Goal: Task Accomplishment & Management: Manage account settings

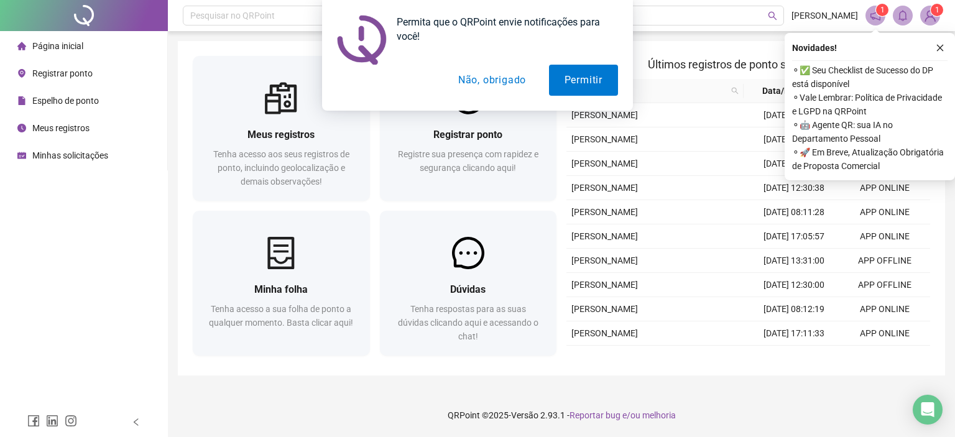
click at [497, 76] on button "Não, obrigado" at bounding box center [491, 80] width 99 height 31
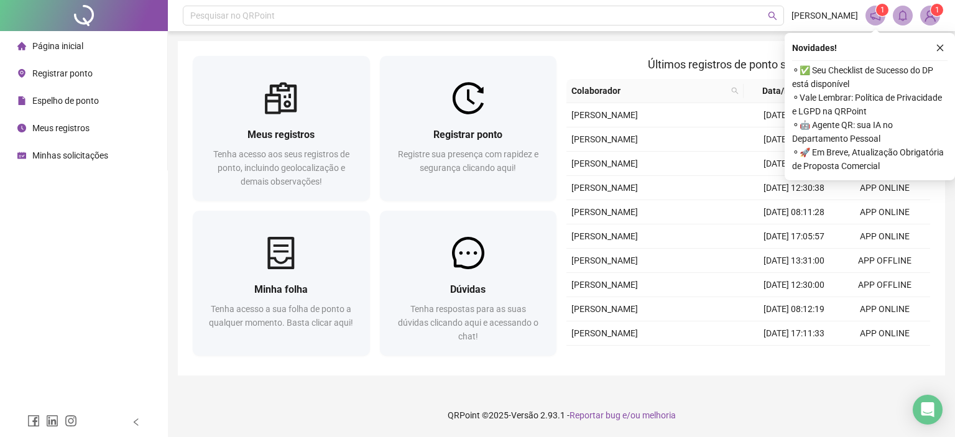
click at [661, 49] on div "Meus registros Tenha acesso aos seus registros de ponto, incluindo geolocalizaç…" at bounding box center [561, 208] width 767 height 334
click at [615, 57] on h2 "Últimos registros de ponto sincronizados" at bounding box center [748, 64] width 364 height 17
click at [936, 44] on icon "close" at bounding box center [939, 48] width 9 height 9
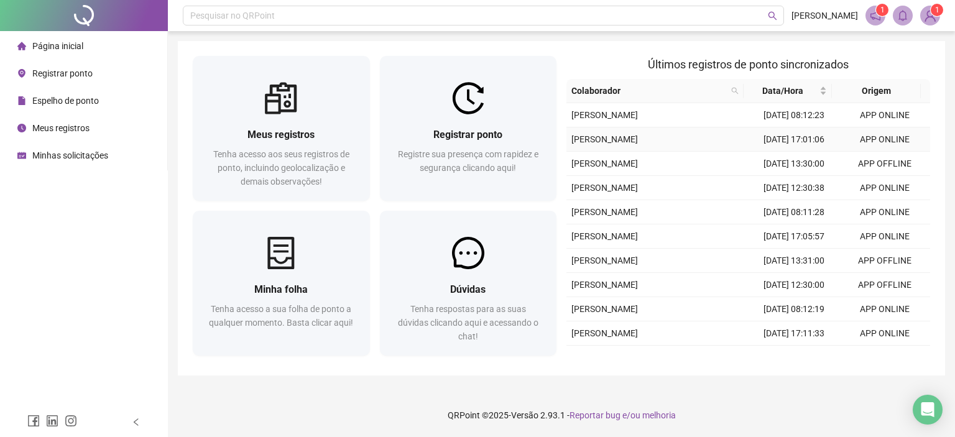
click at [788, 152] on td "[DATE] 17:01:06" at bounding box center [793, 139] width 91 height 24
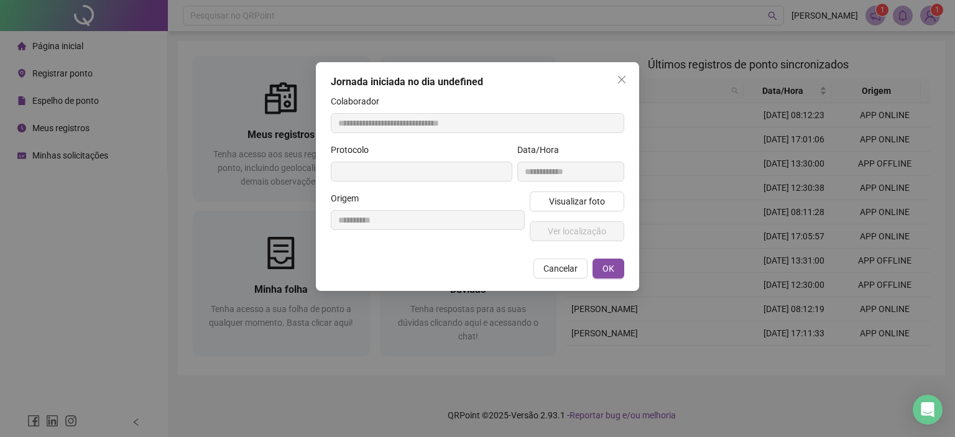
type input "**********"
click at [587, 211] on button "Visualizar foto" at bounding box center [577, 201] width 94 height 20
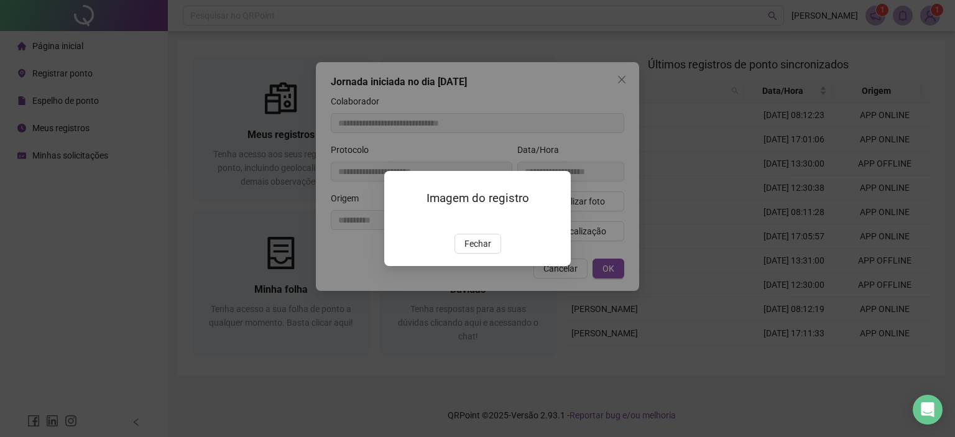
click at [399, 221] on img at bounding box center [399, 221] width 0 height 0
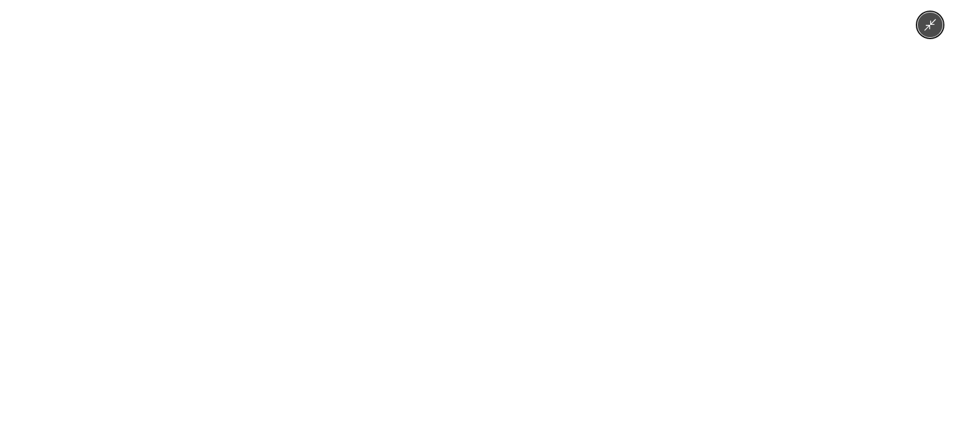
click at [935, 23] on icon "Minimize image" at bounding box center [930, 25] width 14 height 14
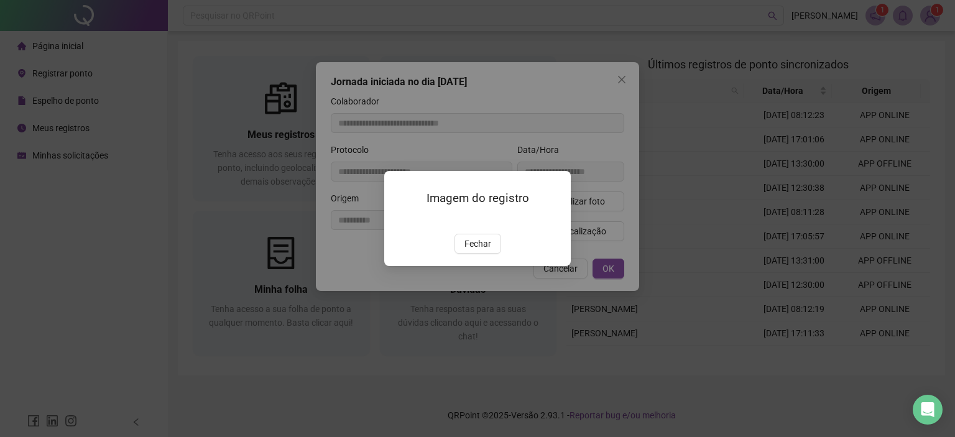
click at [620, 76] on div "Imagem do registro Fechar" at bounding box center [477, 218] width 955 height 437
click at [472, 250] on span "Fechar" at bounding box center [477, 244] width 27 height 14
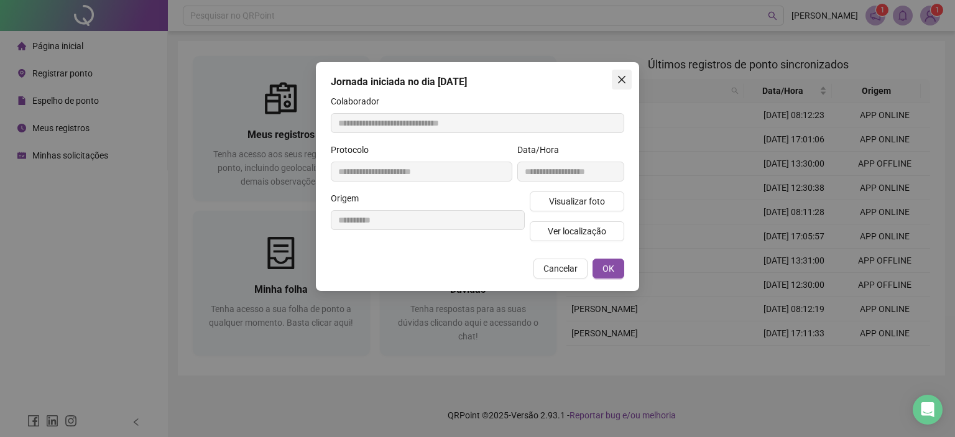
click at [621, 75] on icon "close" at bounding box center [622, 80] width 10 height 10
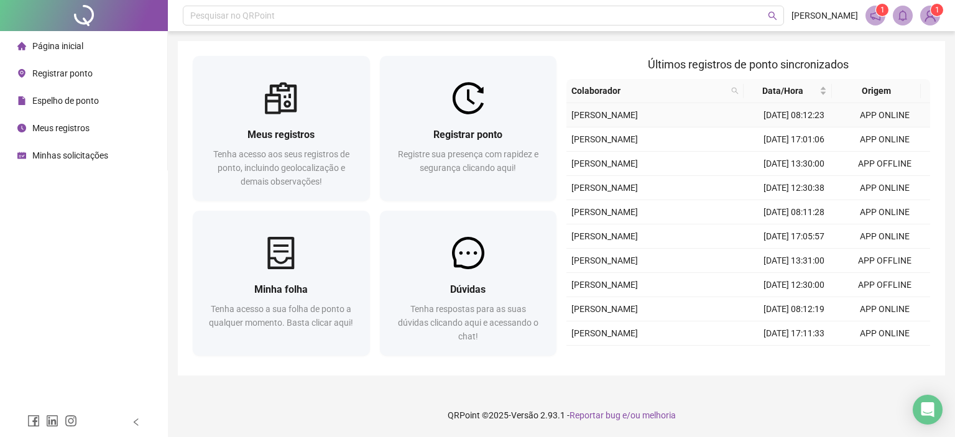
click at [791, 127] on td "[DATE] 08:12:23" at bounding box center [793, 115] width 91 height 24
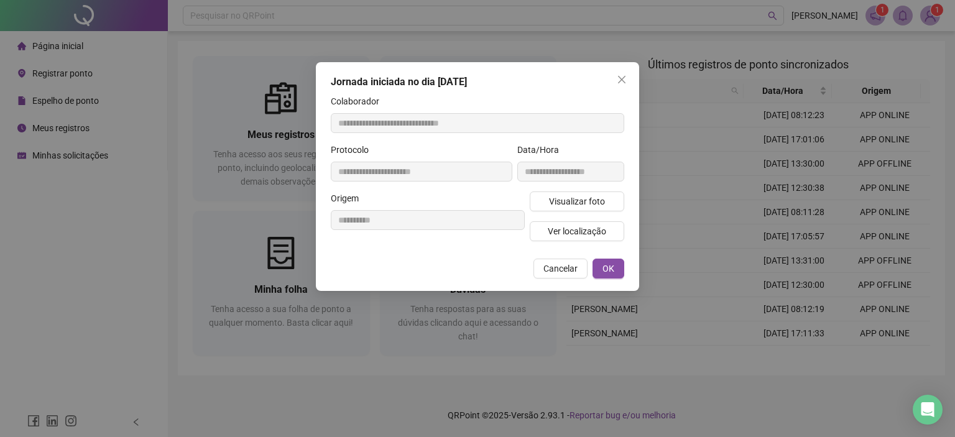
type input "**********"
click at [564, 198] on span "Visualizar foto" at bounding box center [577, 202] width 56 height 14
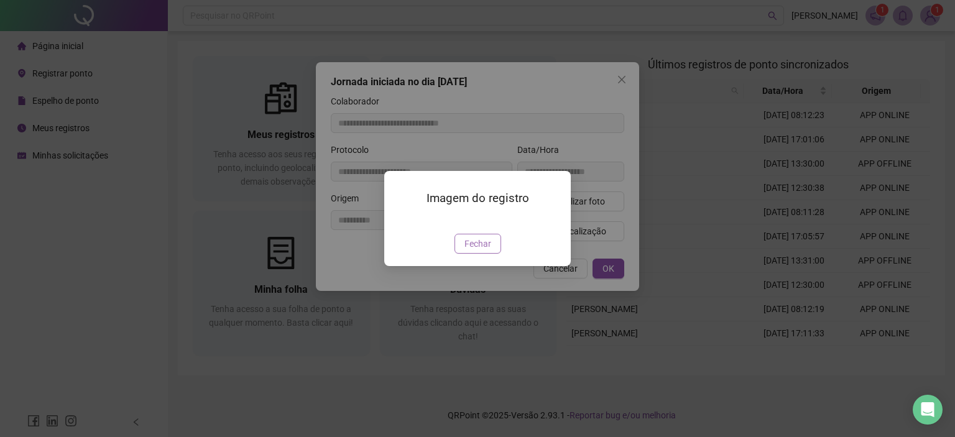
click at [479, 254] on button "Fechar" at bounding box center [477, 244] width 47 height 20
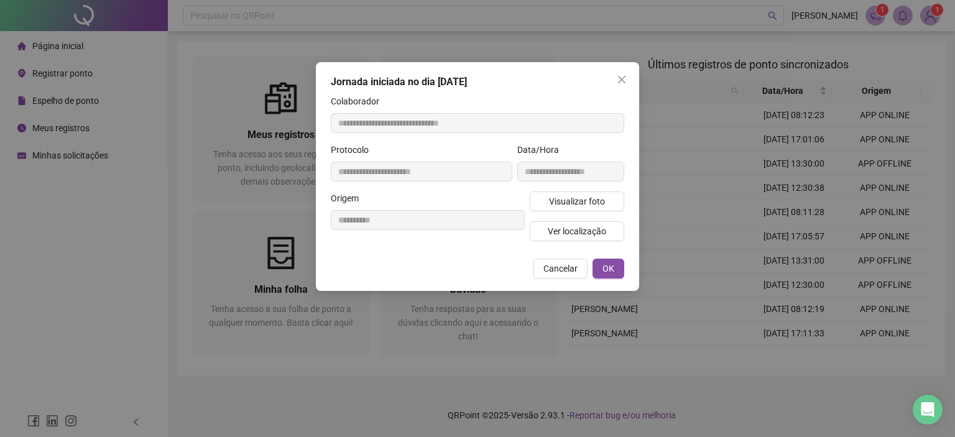
click at [567, 263] on span "Cancelar" at bounding box center [560, 269] width 34 height 14
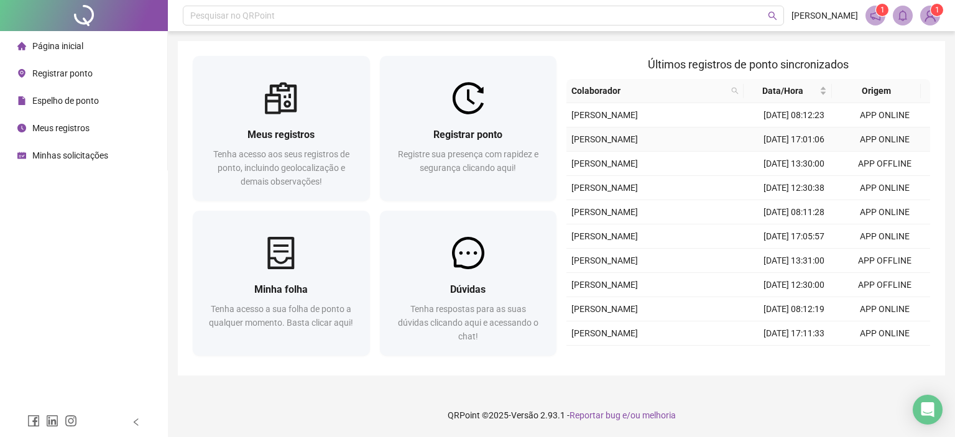
click at [868, 152] on td "APP ONLINE" at bounding box center [884, 139] width 91 height 24
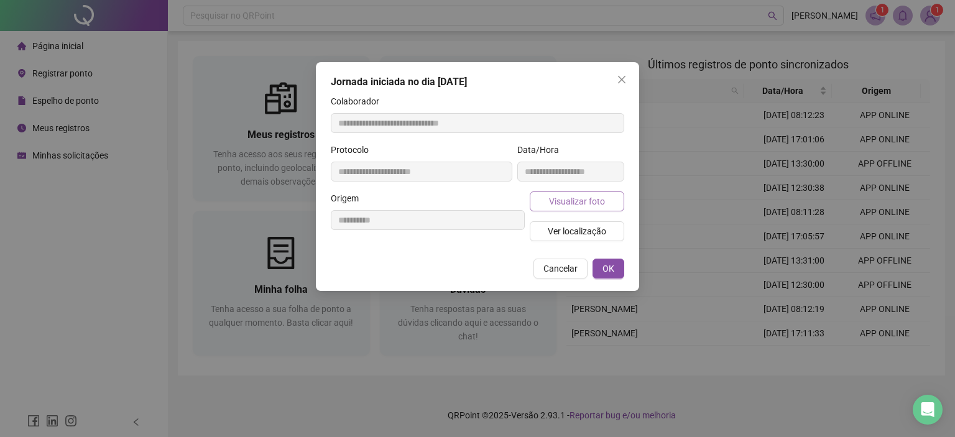
click at [587, 203] on span "Visualizar foto" at bounding box center [577, 202] width 56 height 14
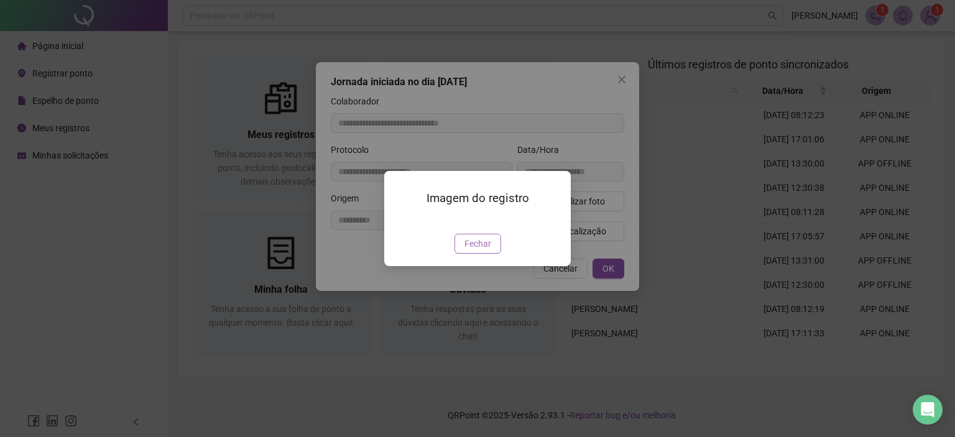
click at [480, 250] on span "Fechar" at bounding box center [477, 244] width 27 height 14
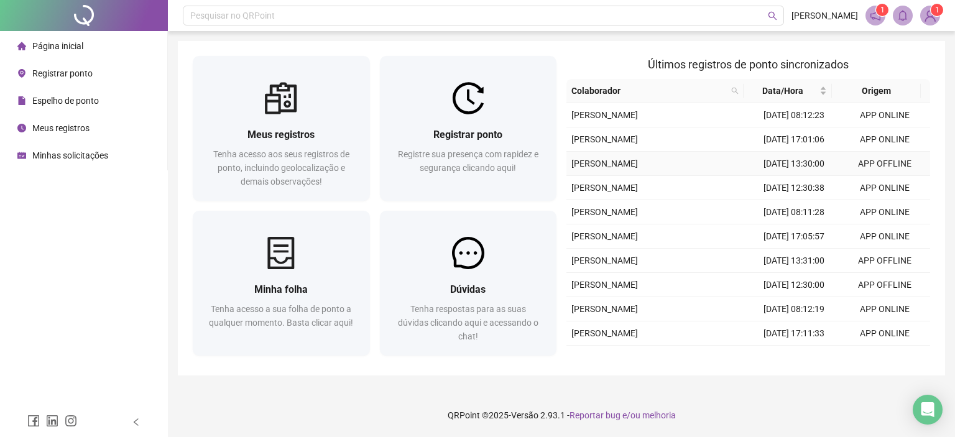
click at [784, 176] on td "[DATE] 13:30:00" at bounding box center [793, 164] width 91 height 24
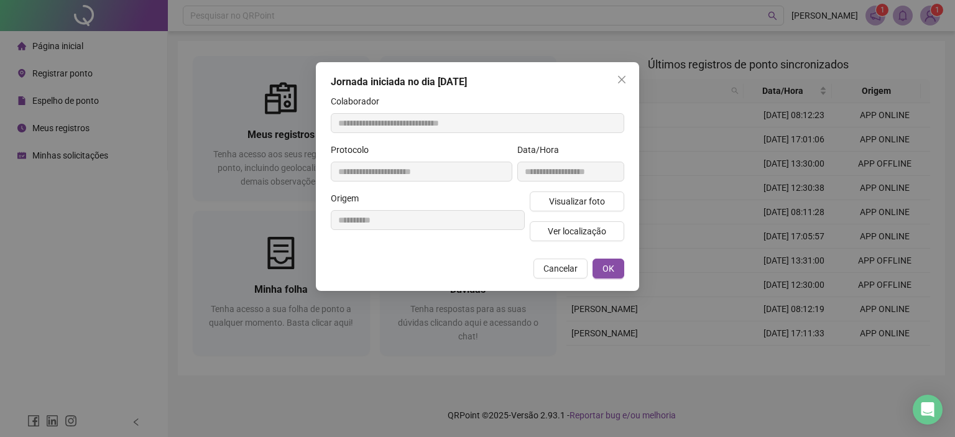
type input "**********"
click at [592, 208] on button "Visualizar foto" at bounding box center [577, 201] width 94 height 20
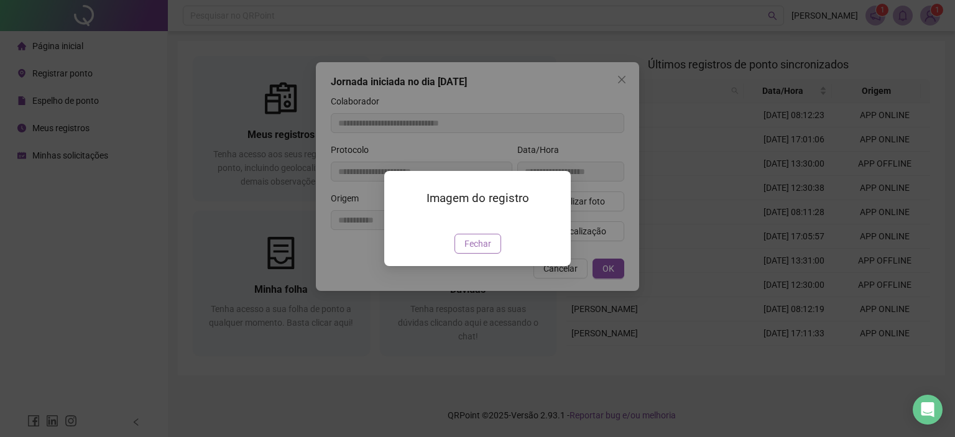
click at [476, 250] on span "Fechar" at bounding box center [477, 244] width 27 height 14
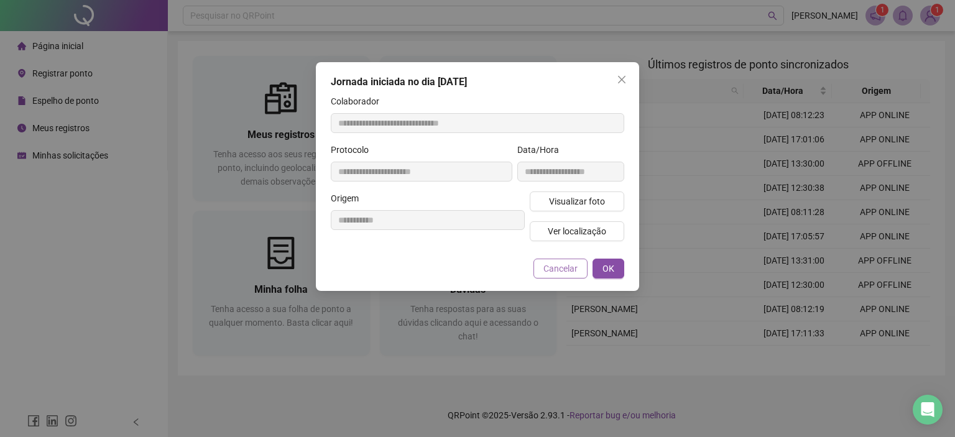
drag, startPoint x: 534, startPoint y: 272, endPoint x: 545, endPoint y: 268, distance: 11.2
click at [537, 270] on div "Cancelar OK" at bounding box center [477, 269] width 293 height 20
click at [545, 268] on span "Cancelar" at bounding box center [560, 269] width 34 height 14
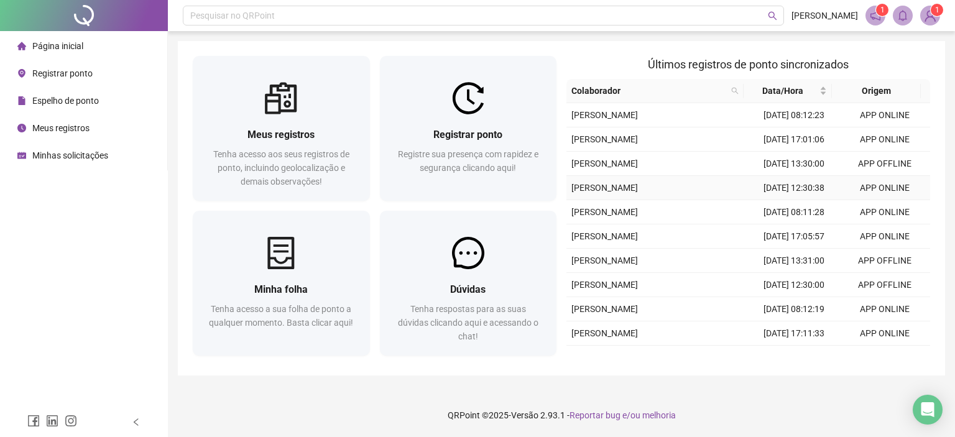
click at [807, 200] on td "[DATE] 12:30:38" at bounding box center [793, 188] width 91 height 24
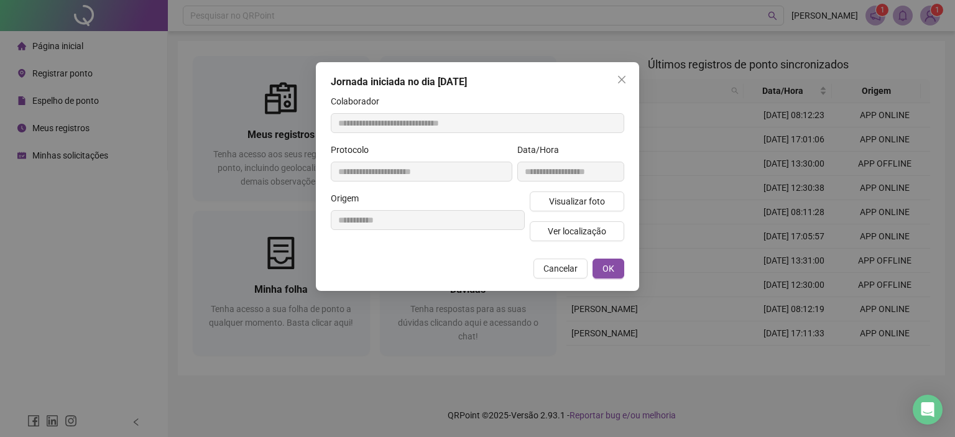
type input "**********"
click at [598, 203] on span "Visualizar foto" at bounding box center [577, 202] width 56 height 14
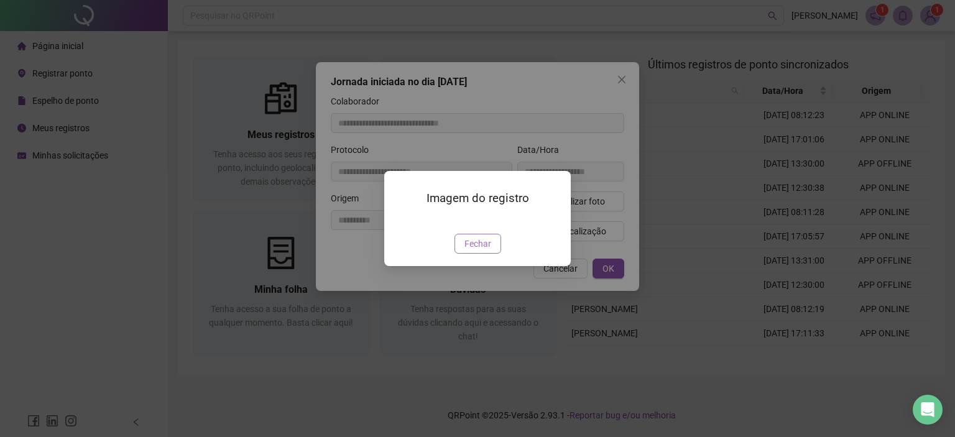
click at [464, 254] on button "Fechar" at bounding box center [477, 244] width 47 height 20
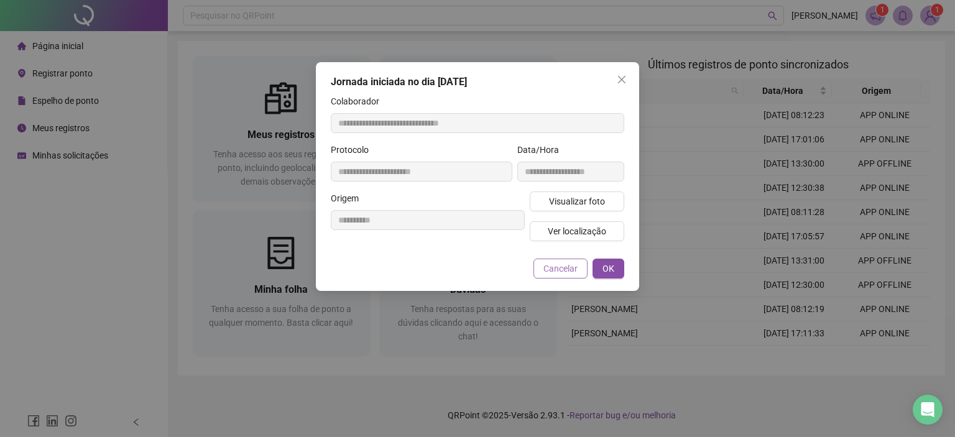
click at [561, 269] on span "Cancelar" at bounding box center [560, 269] width 34 height 14
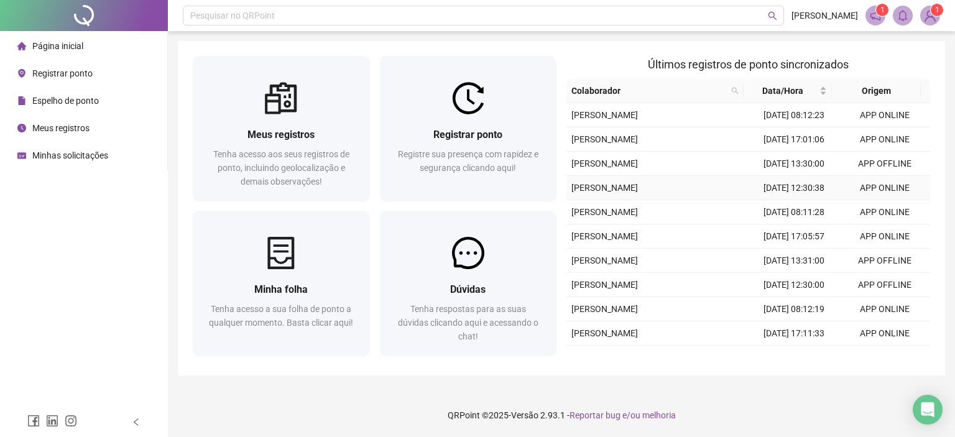
click at [815, 200] on td "[DATE] 12:30:38" at bounding box center [793, 188] width 91 height 24
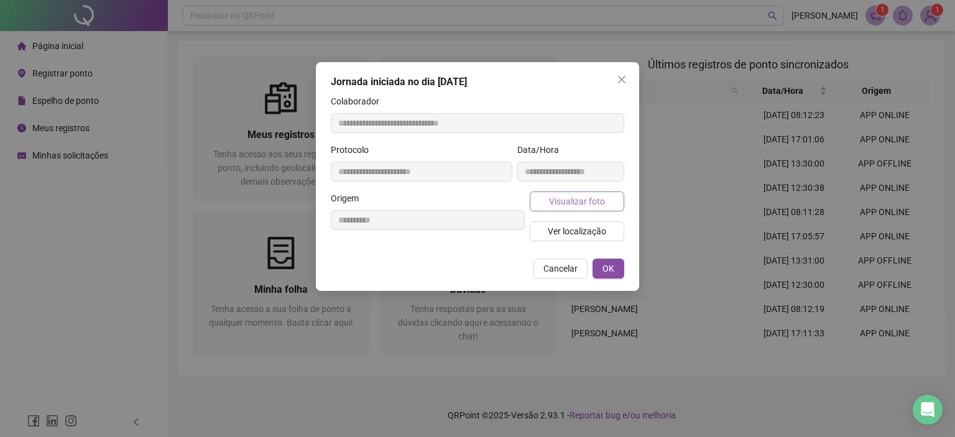
click at [577, 201] on span "Visualizar foto" at bounding box center [577, 202] width 56 height 14
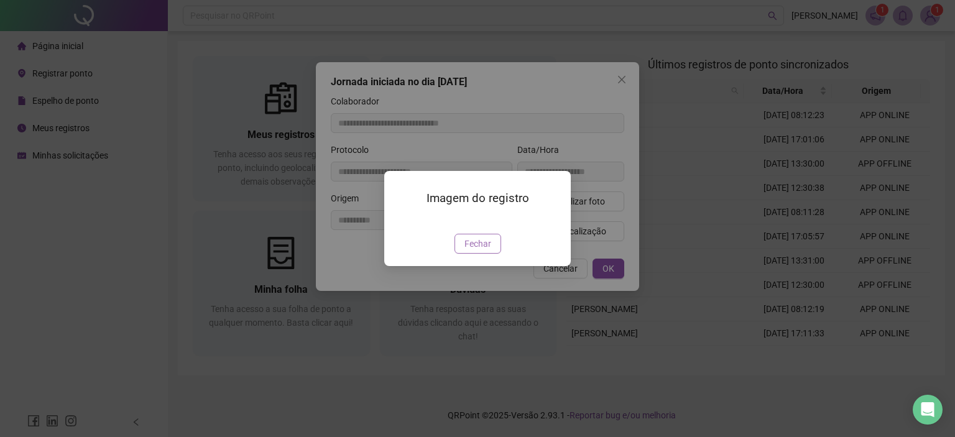
click at [482, 250] on span "Fechar" at bounding box center [477, 244] width 27 height 14
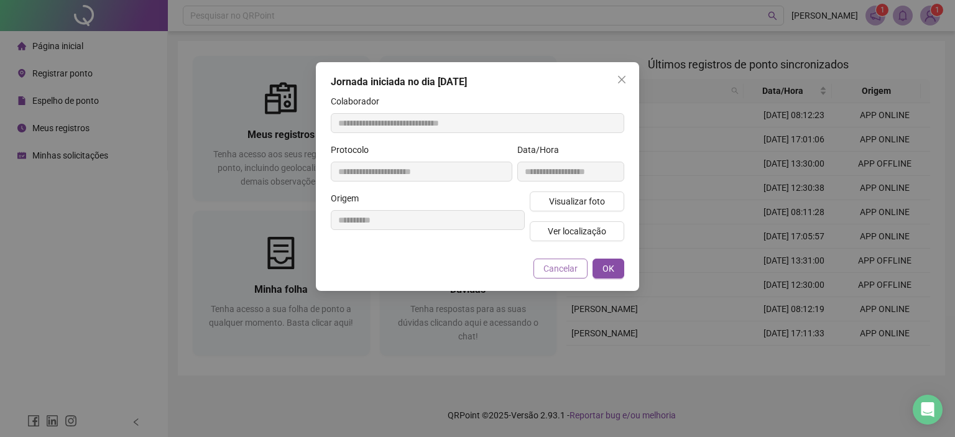
click at [561, 273] on span "Cancelar" at bounding box center [560, 269] width 34 height 14
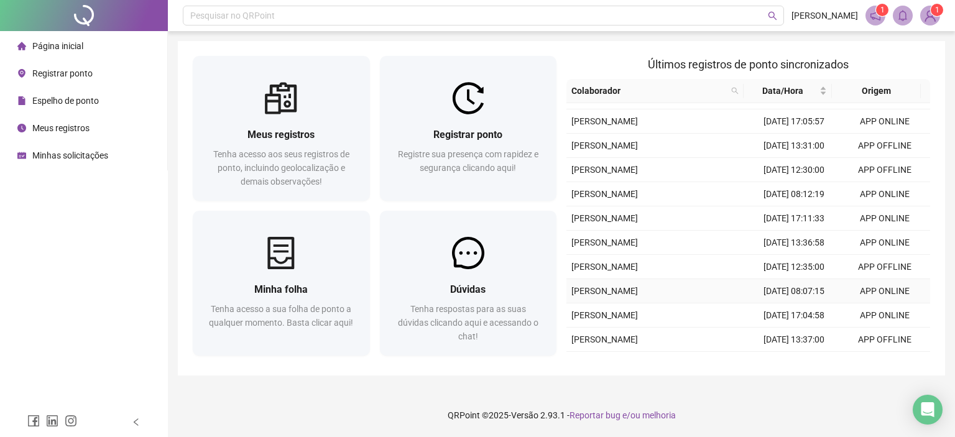
scroll to position [318, 0]
click at [796, 303] on td "[DATE] 17:04:58" at bounding box center [793, 315] width 91 height 24
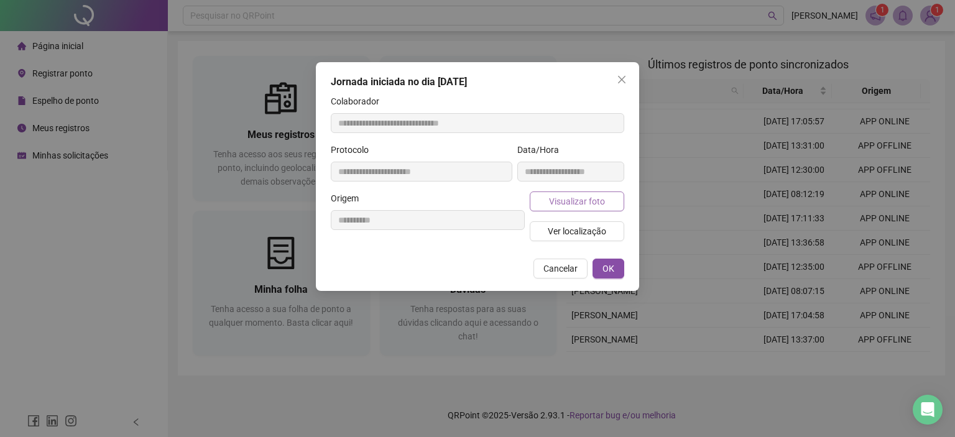
click at [550, 201] on span "Visualizar foto" at bounding box center [577, 202] width 56 height 14
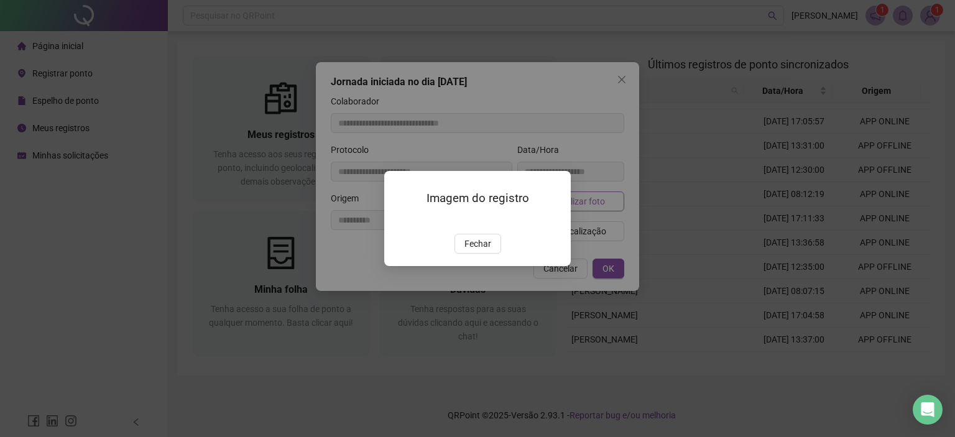
type input "**********"
click at [484, 250] on span "Fechar" at bounding box center [477, 244] width 27 height 14
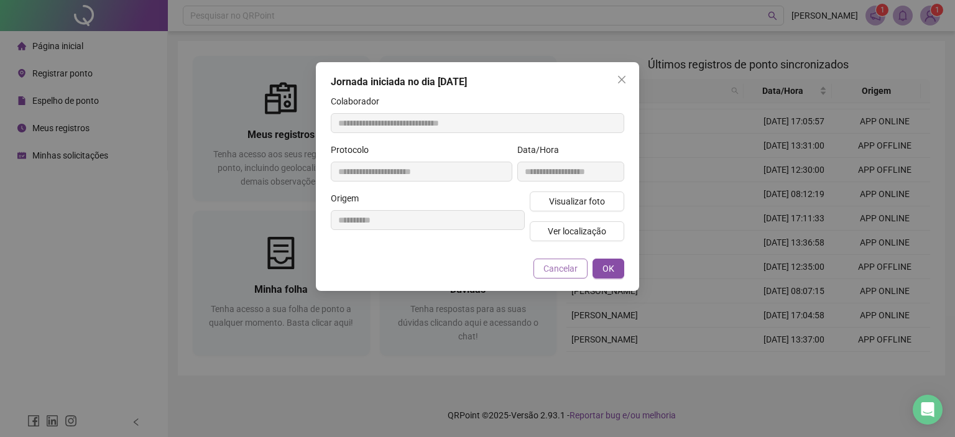
click at [554, 272] on span "Cancelar" at bounding box center [560, 269] width 34 height 14
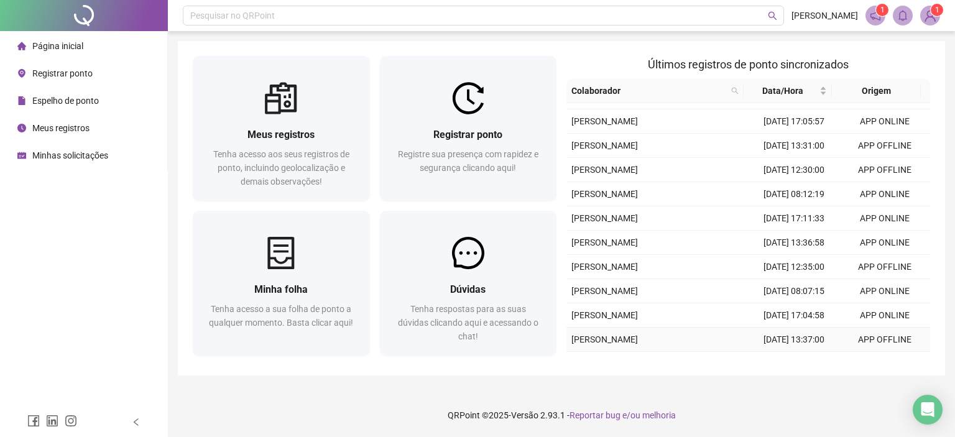
click at [791, 335] on td "[DATE] 13:37:00" at bounding box center [793, 340] width 91 height 24
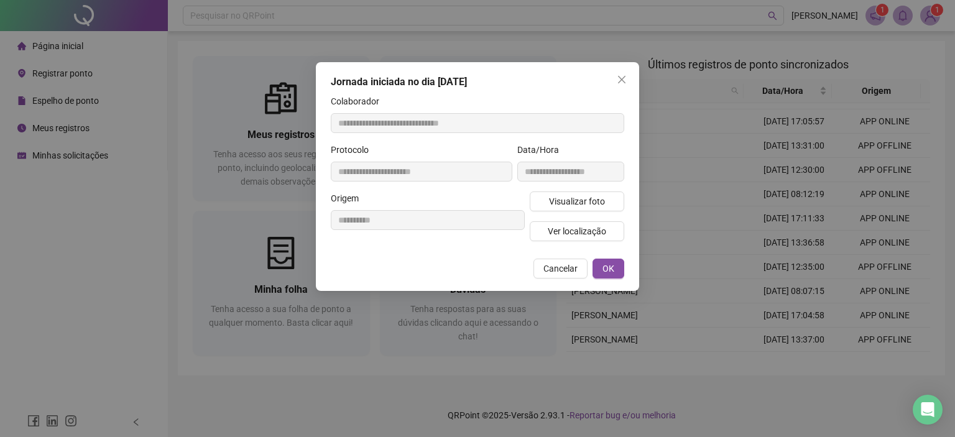
type input "**********"
click at [563, 185] on div "**********" at bounding box center [571, 167] width 112 height 48
click at [566, 199] on span "Visualizar foto" at bounding box center [577, 202] width 56 height 14
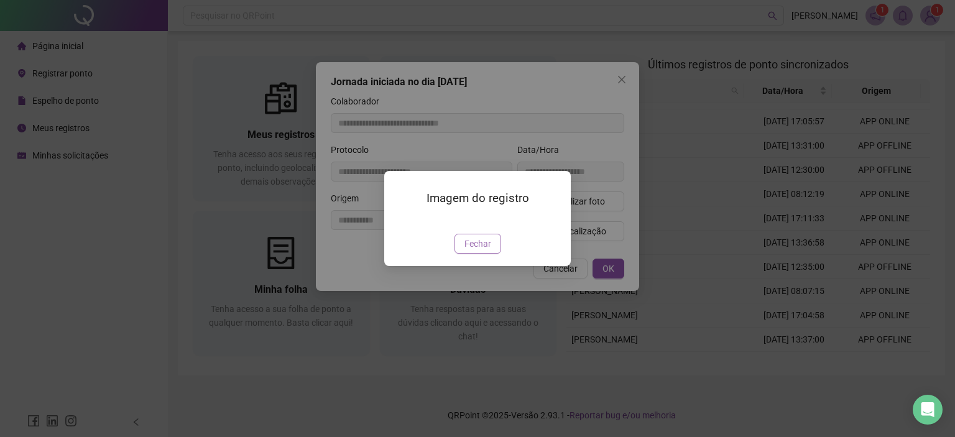
click at [486, 250] on span "Fechar" at bounding box center [477, 244] width 27 height 14
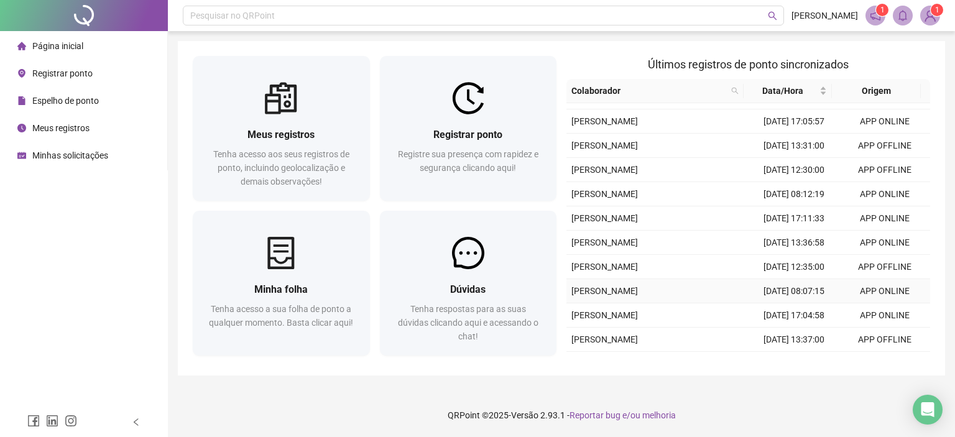
click at [776, 279] on td "[DATE] 08:07:15" at bounding box center [793, 291] width 91 height 24
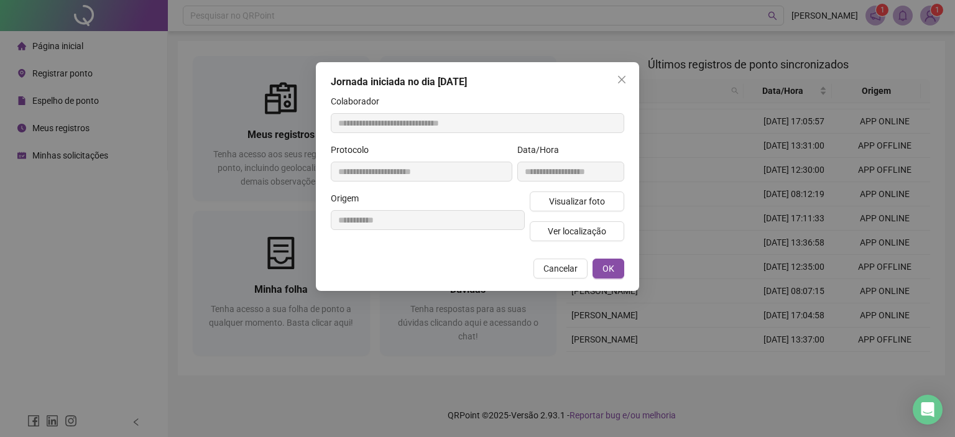
type input "**********"
click at [549, 195] on button "Visualizar foto" at bounding box center [577, 201] width 94 height 20
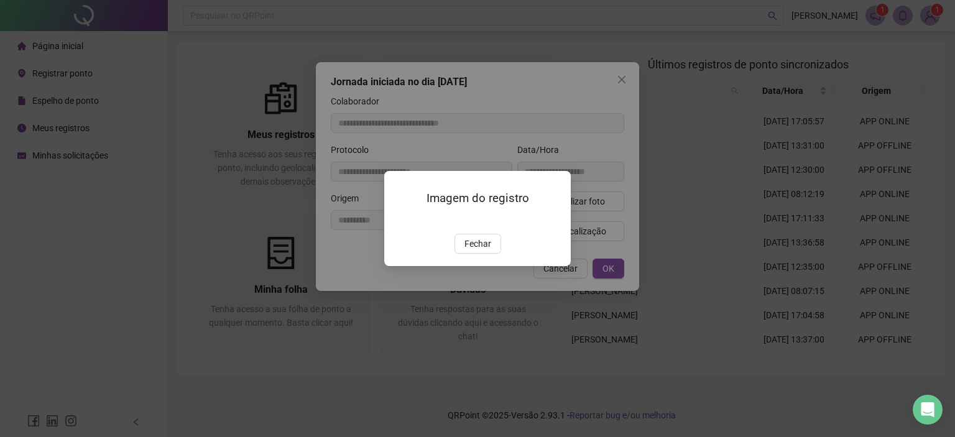
drag, startPoint x: 487, startPoint y: 310, endPoint x: 518, endPoint y: 293, distance: 35.1
click at [487, 250] on span "Fechar" at bounding box center [477, 244] width 27 height 14
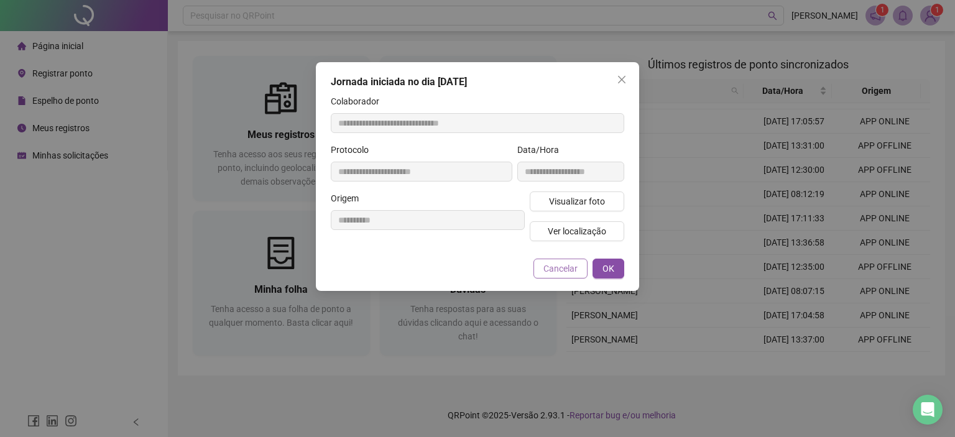
click at [550, 273] on span "Cancelar" at bounding box center [560, 269] width 34 height 14
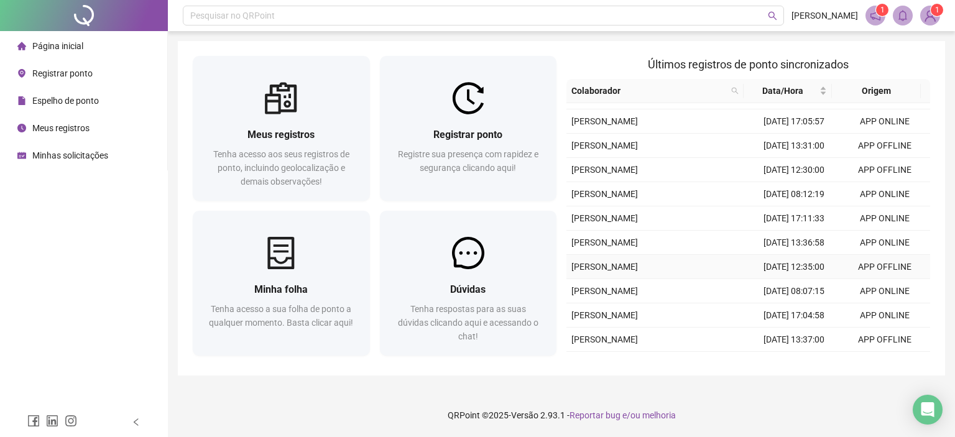
scroll to position [0, 0]
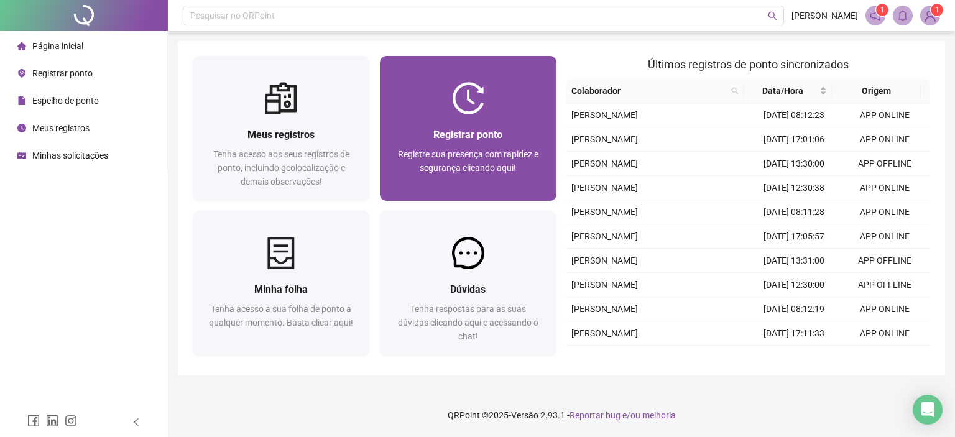
click at [439, 118] on div "Registrar ponto Registre sua presença com rapidez e segurança clicando aqui!" at bounding box center [468, 157] width 177 height 86
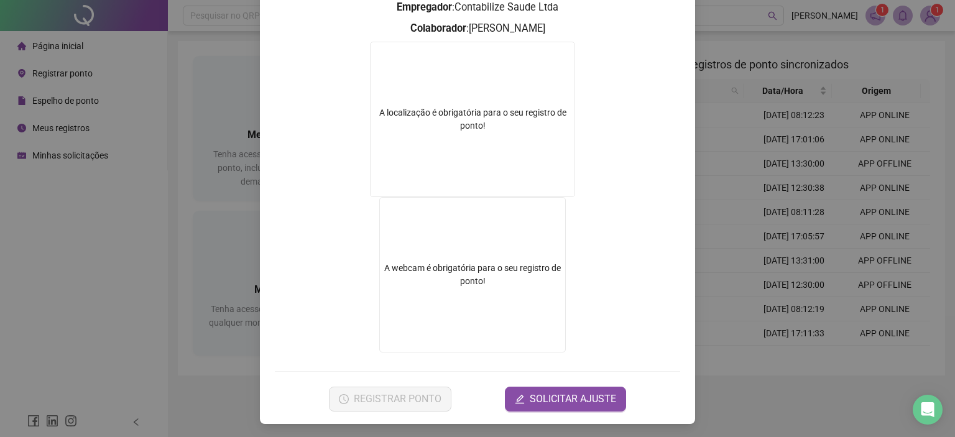
scroll to position [162, 0]
click at [444, 241] on video at bounding box center [472, 273] width 186 height 155
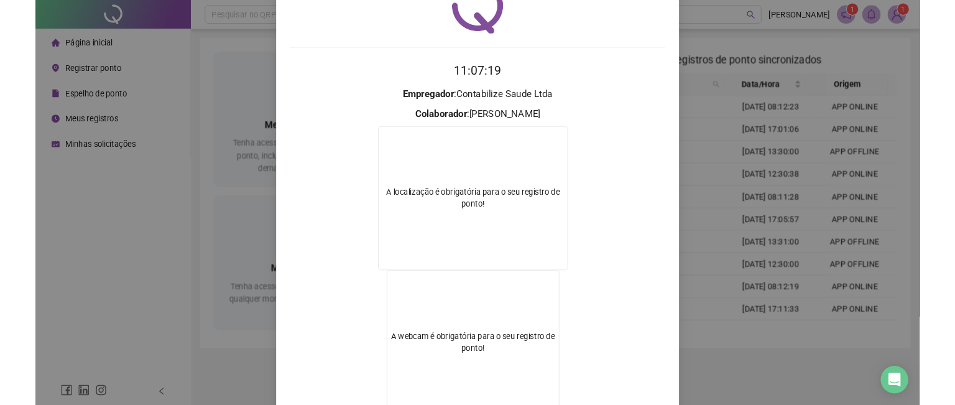
scroll to position [0, 0]
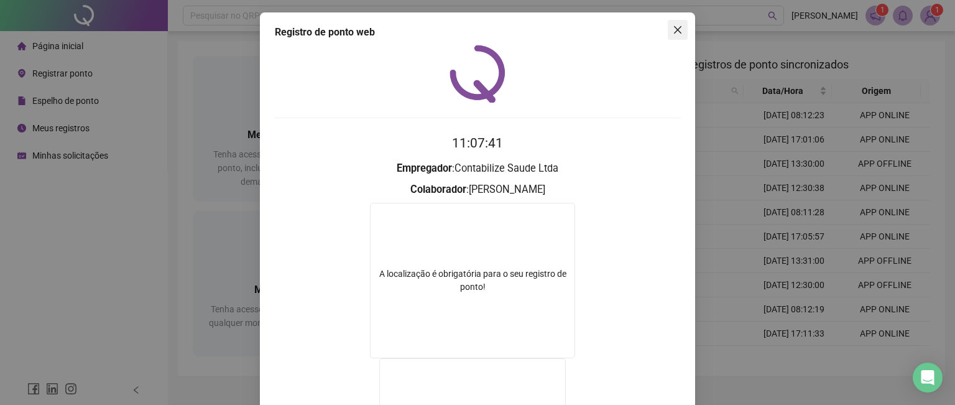
click at [673, 28] on icon "close" at bounding box center [677, 30] width 10 height 10
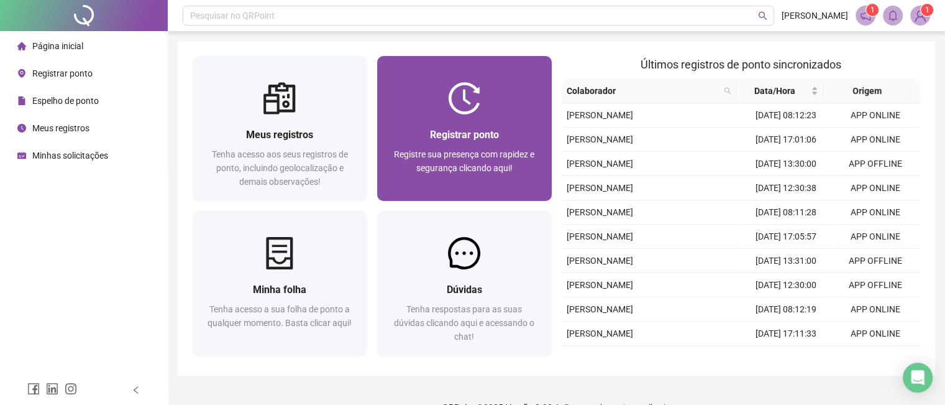
click at [440, 109] on div at bounding box center [464, 98] width 175 height 32
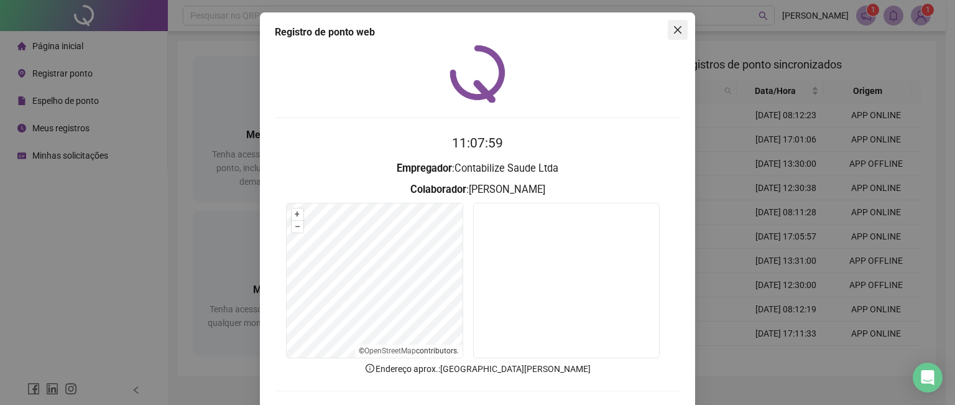
click at [674, 29] on icon "close" at bounding box center [677, 30] width 10 height 10
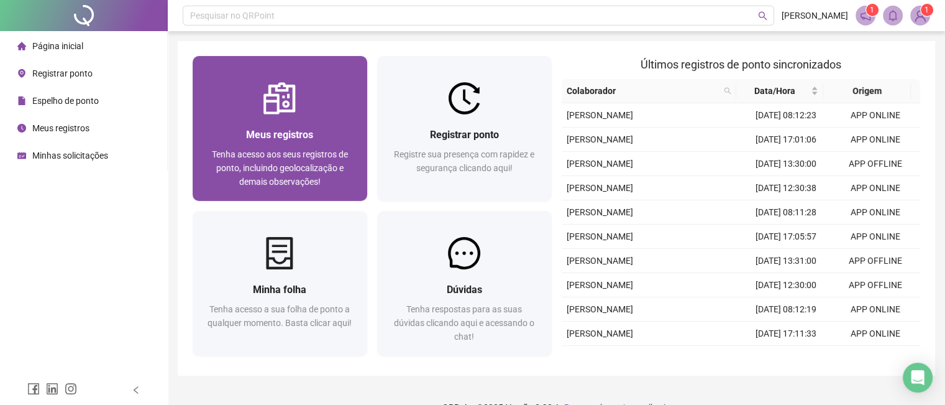
scroll to position [24, 0]
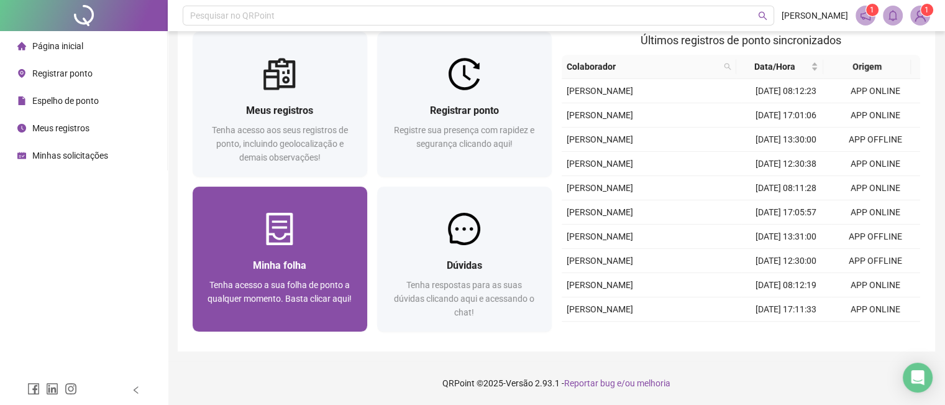
click at [267, 231] on img at bounding box center [280, 229] width 32 height 32
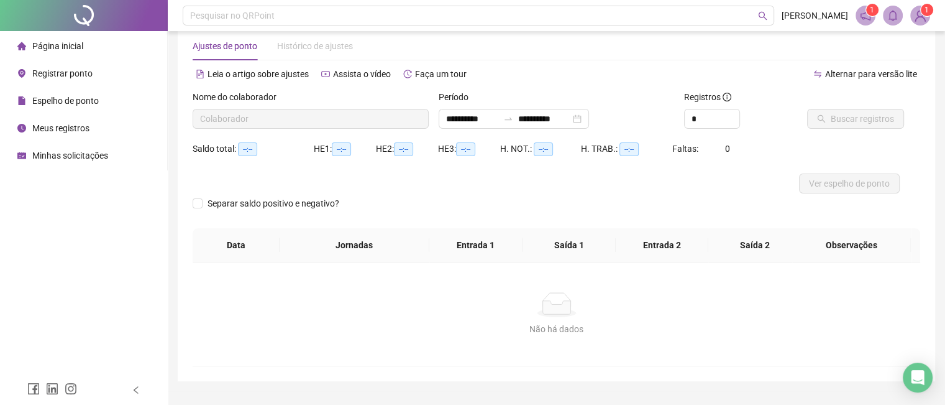
type input "**********"
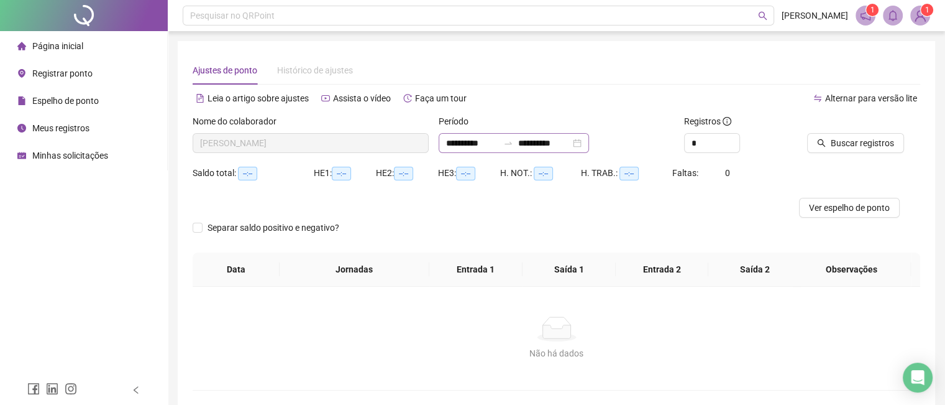
click at [589, 146] on div "**********" at bounding box center [514, 143] width 150 height 20
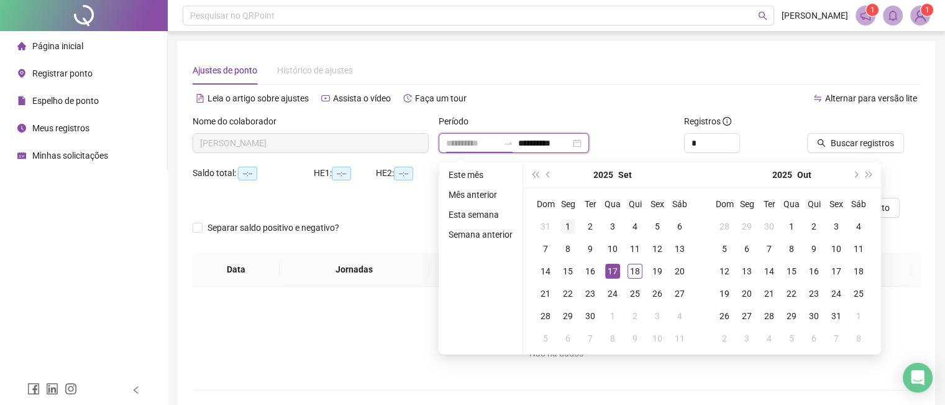
type input "**********"
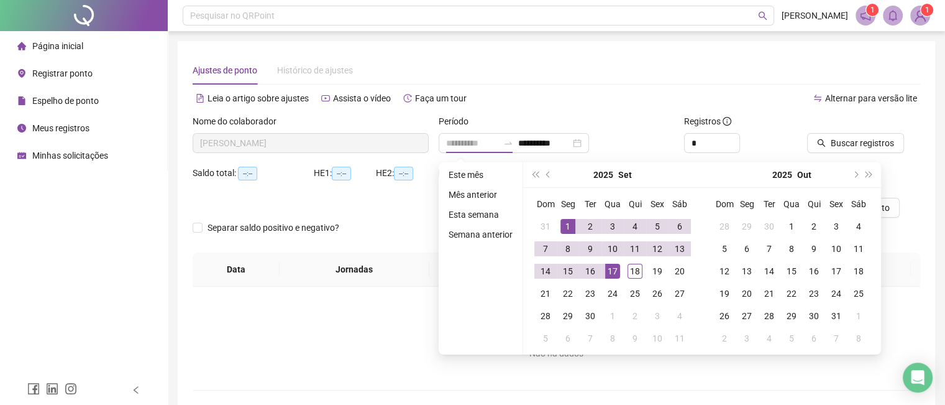
click at [569, 223] on div "1" at bounding box center [568, 226] width 15 height 15
type input "**********"
click at [636, 273] on div "18" at bounding box center [635, 271] width 15 height 15
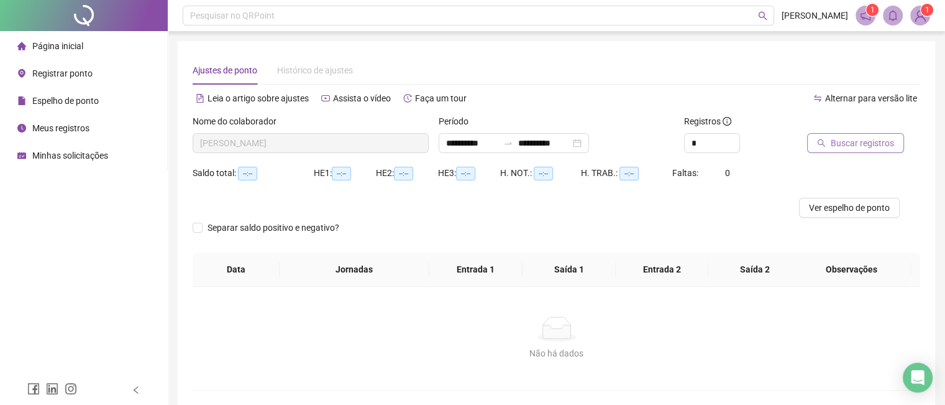
click at [825, 142] on icon "search" at bounding box center [821, 143] width 9 height 9
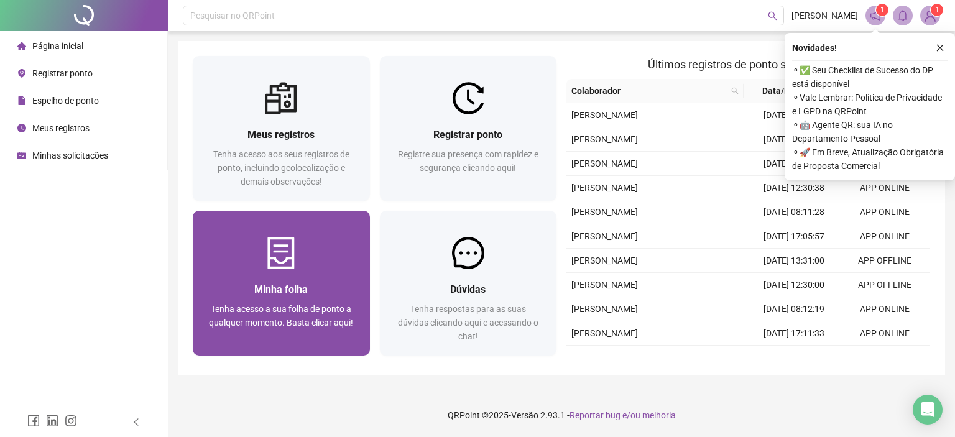
click at [275, 285] on span "Minha folha" at bounding box center [280, 289] width 53 height 12
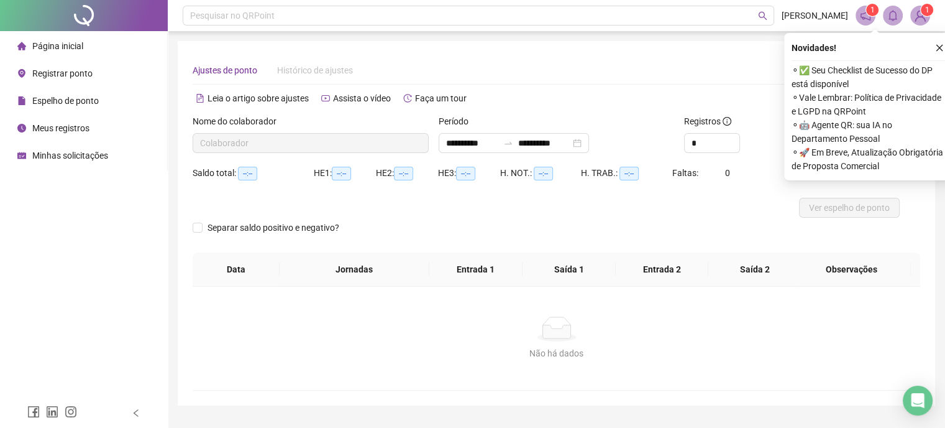
type input "**********"
click at [939, 44] on icon "close" at bounding box center [939, 48] width 9 height 9
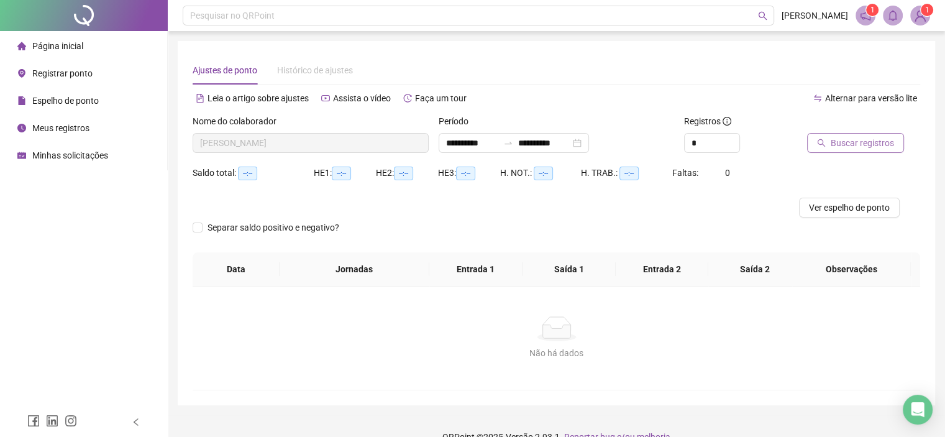
click at [859, 144] on span "Buscar registros" at bounding box center [862, 143] width 63 height 14
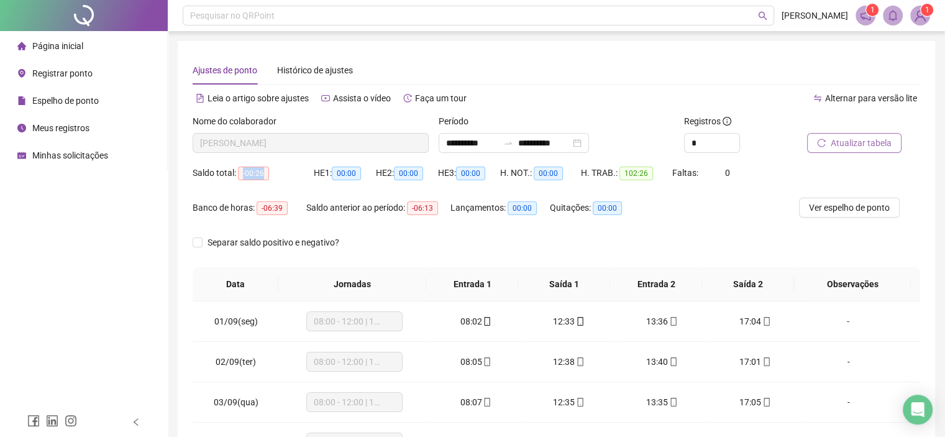
drag, startPoint x: 239, startPoint y: 176, endPoint x: 281, endPoint y: 173, distance: 42.3
click at [281, 173] on div "Saldo total: -00:26" at bounding box center [253, 173] width 121 height 14
click at [299, 184] on div "Saldo total: -00:26" at bounding box center [253, 180] width 121 height 35
click at [321, 69] on span "Histórico de ajustes" at bounding box center [315, 70] width 76 height 10
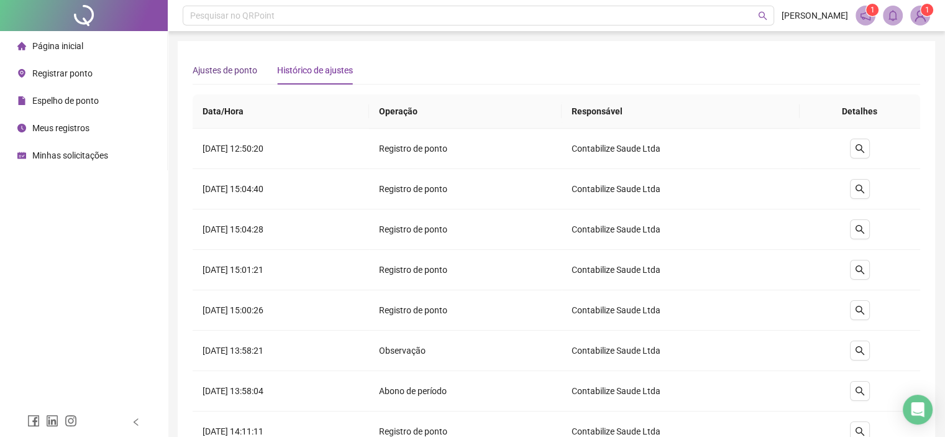
click at [224, 74] on span "Ajustes de ponto" at bounding box center [225, 70] width 65 height 10
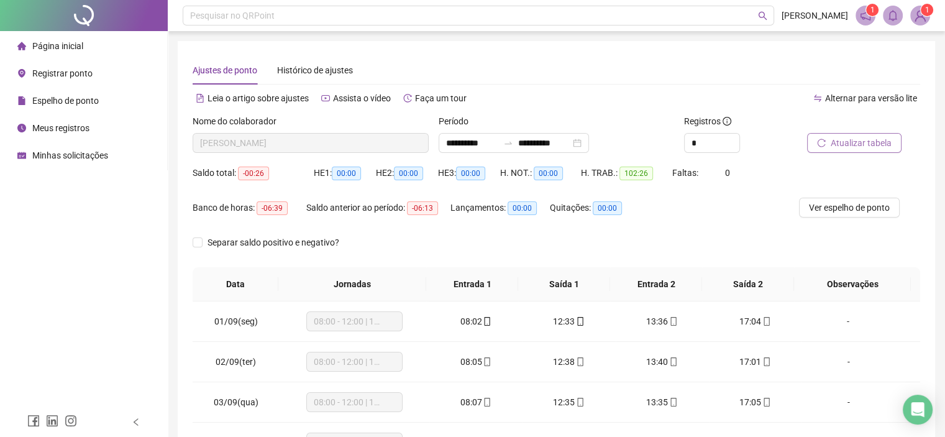
click at [47, 73] on span "Registrar ponto" at bounding box center [62, 73] width 60 height 10
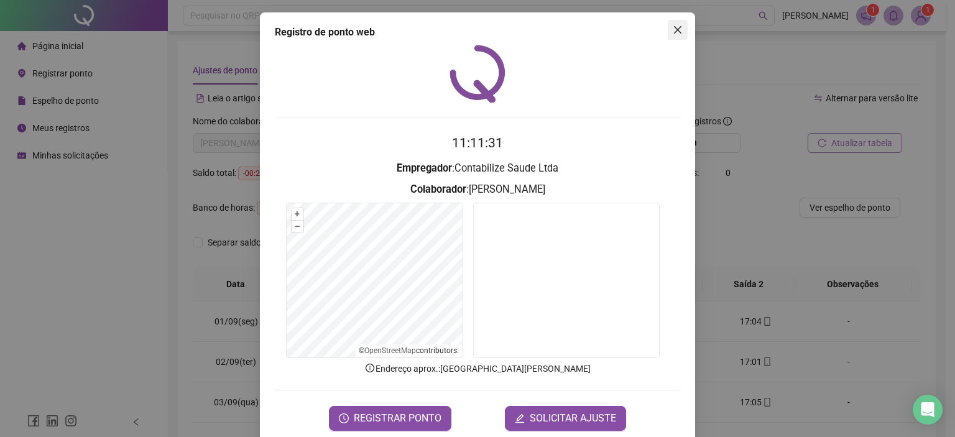
click at [671, 24] on button "Close" at bounding box center [677, 30] width 20 height 20
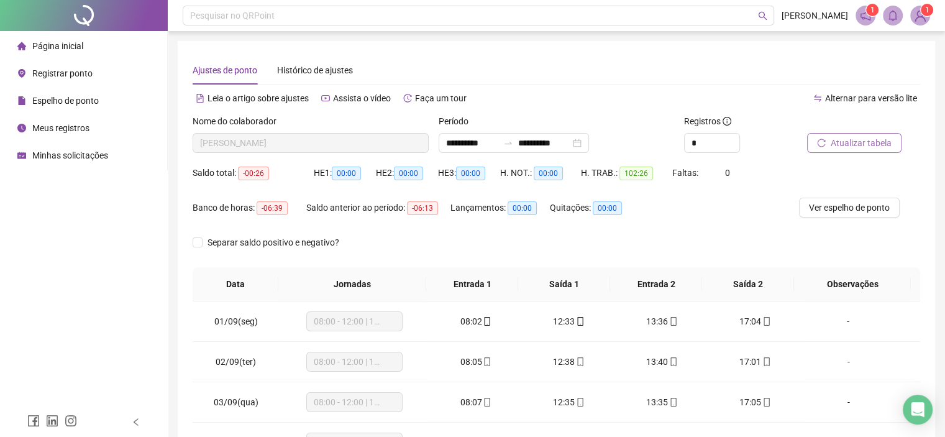
click at [61, 164] on div "Minhas solicitações" at bounding box center [62, 155] width 91 height 25
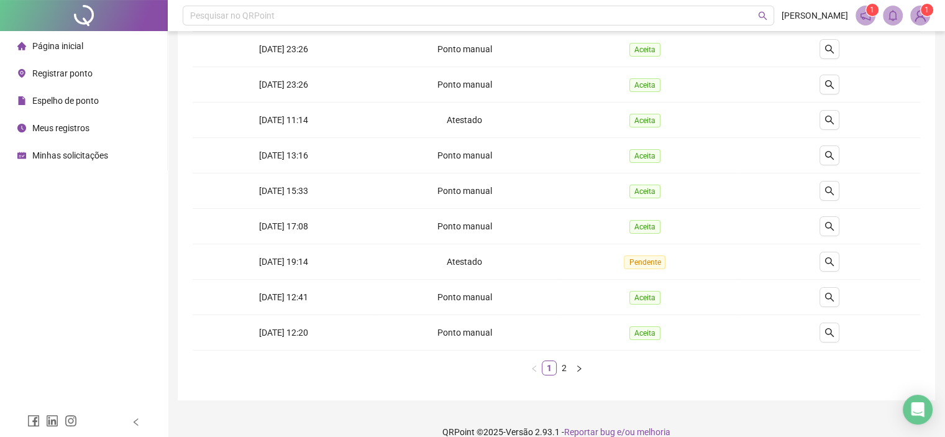
scroll to position [215, 0]
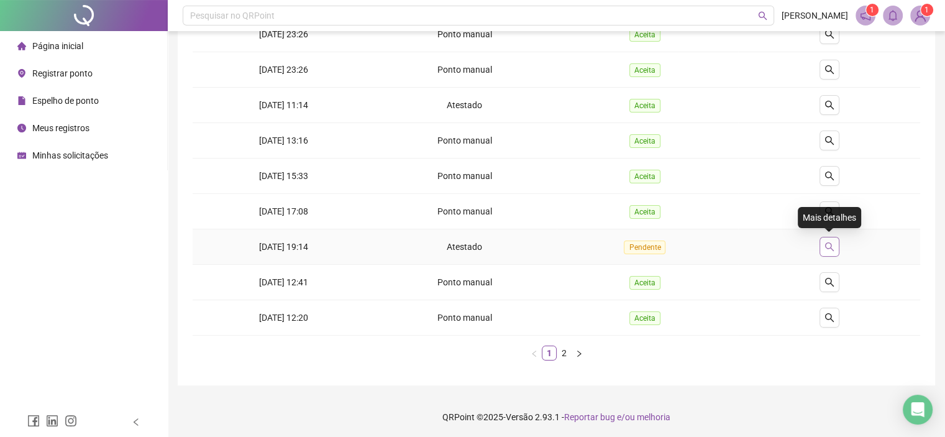
click at [828, 239] on button "button" at bounding box center [830, 247] width 20 height 20
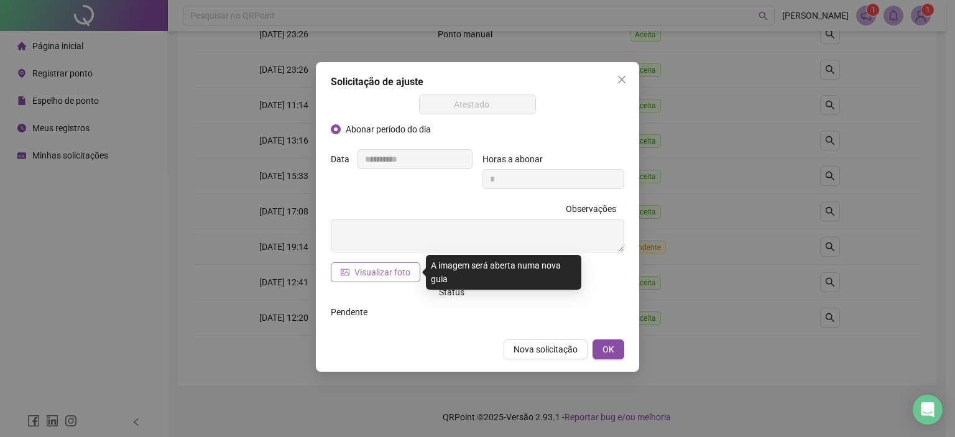
click at [370, 274] on span "Visualizar foto" at bounding box center [382, 272] width 56 height 14
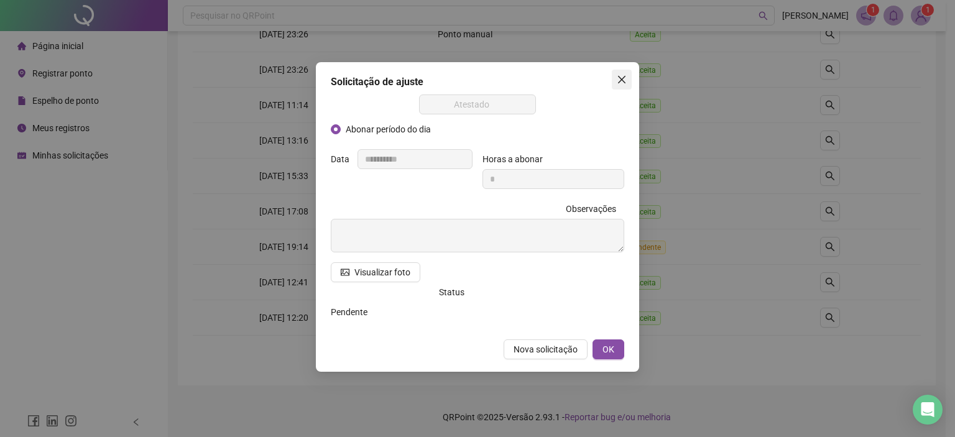
click at [617, 78] on icon "close" at bounding box center [622, 80] width 10 height 10
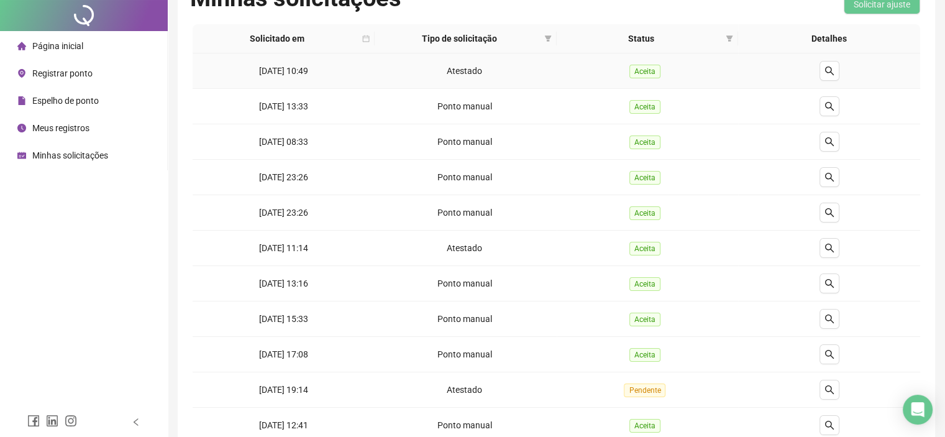
scroll to position [0, 0]
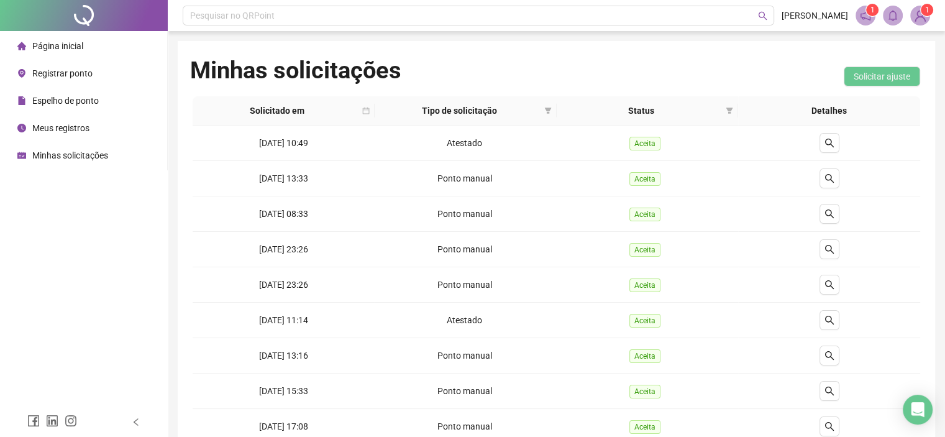
click at [636, 109] on span "Status" at bounding box center [642, 111] width 160 height 14
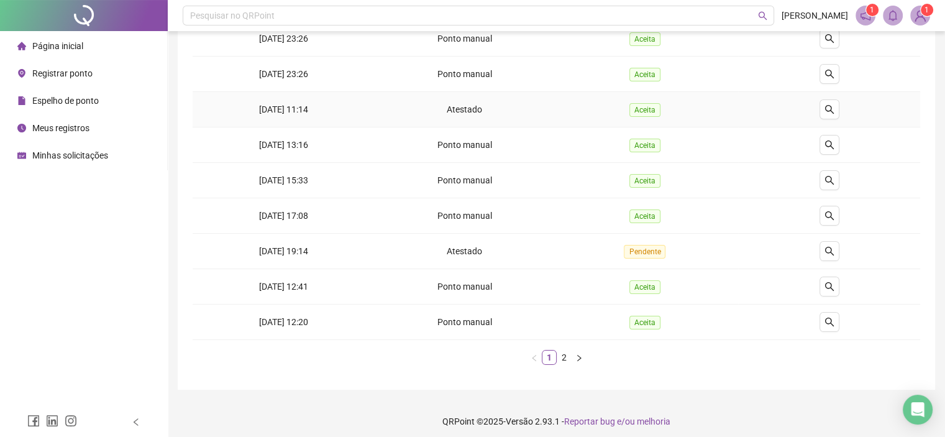
scroll to position [215, 0]
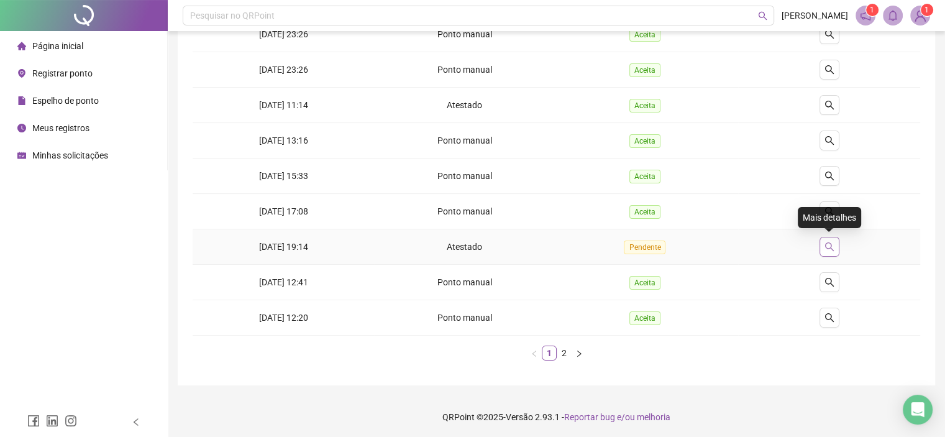
click at [832, 245] on icon "search" at bounding box center [830, 247] width 10 height 10
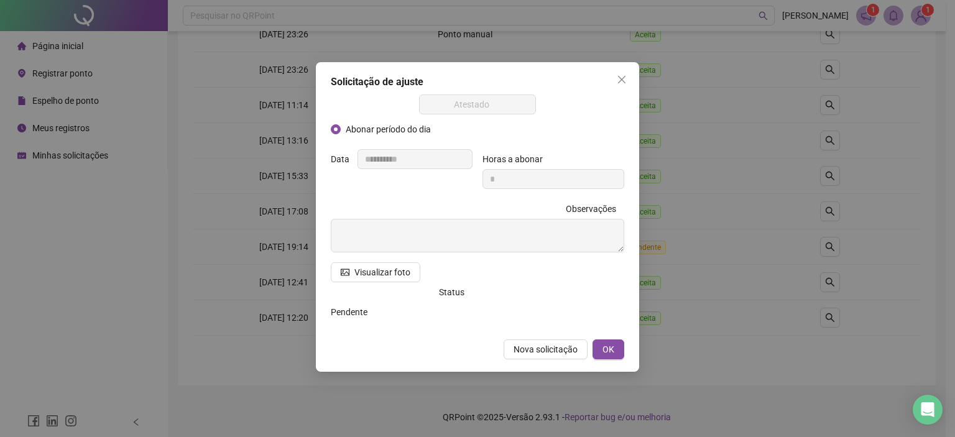
click at [476, 106] on span "Atestado" at bounding box center [477, 104] width 103 height 19
click at [591, 210] on label "Observações" at bounding box center [595, 209] width 58 height 20
click at [448, 296] on label "Status" at bounding box center [456, 292] width 34 height 20
click at [612, 354] on span "OK" at bounding box center [608, 349] width 12 height 14
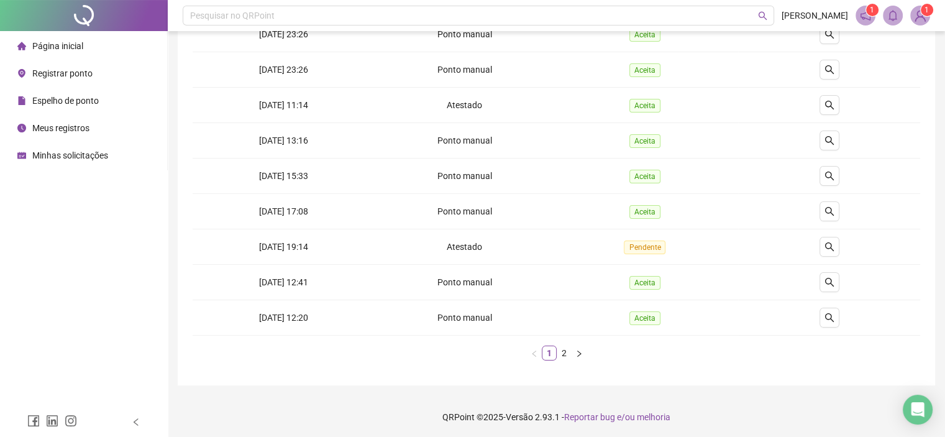
click at [569, 357] on link "2" at bounding box center [564, 353] width 14 height 14
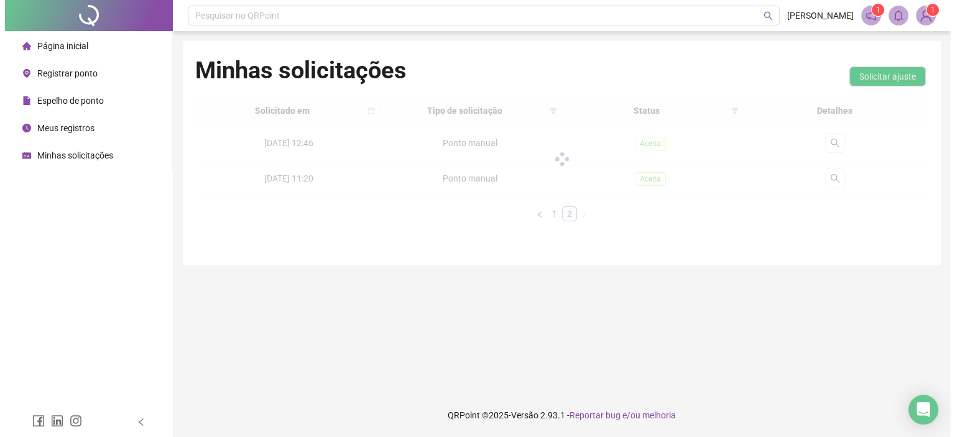
scroll to position [0, 0]
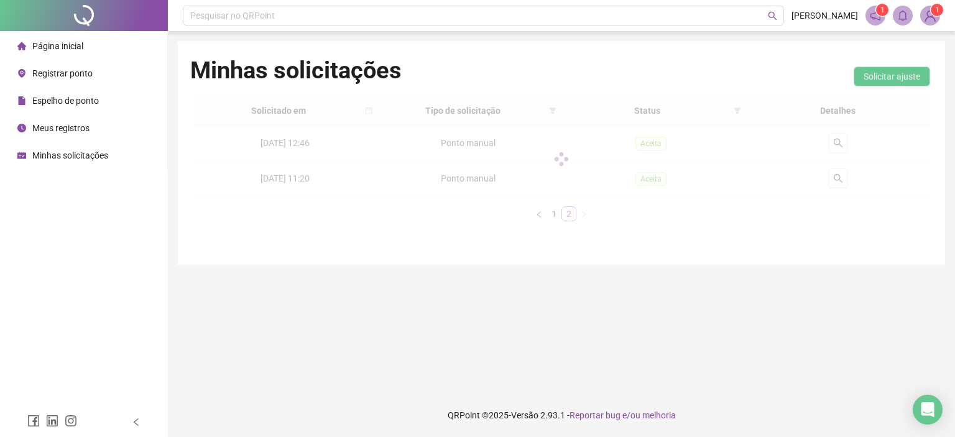
click at [562, 352] on main "Minhas solicitações Solicitar ajuste Solicitado em Tipo de solicitação Status D…" at bounding box center [561, 212] width 767 height 342
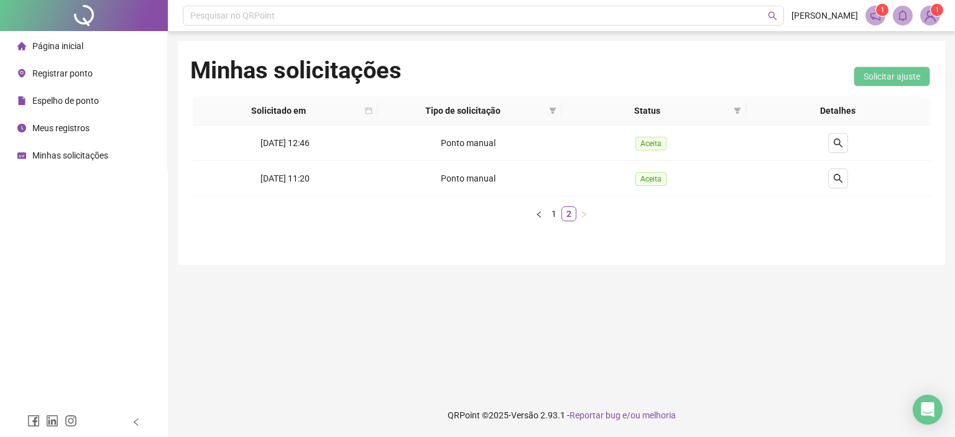
click at [70, 156] on span "Minhas solicitações" at bounding box center [70, 155] width 76 height 10
click at [71, 126] on span "Meus registros" at bounding box center [60, 128] width 57 height 10
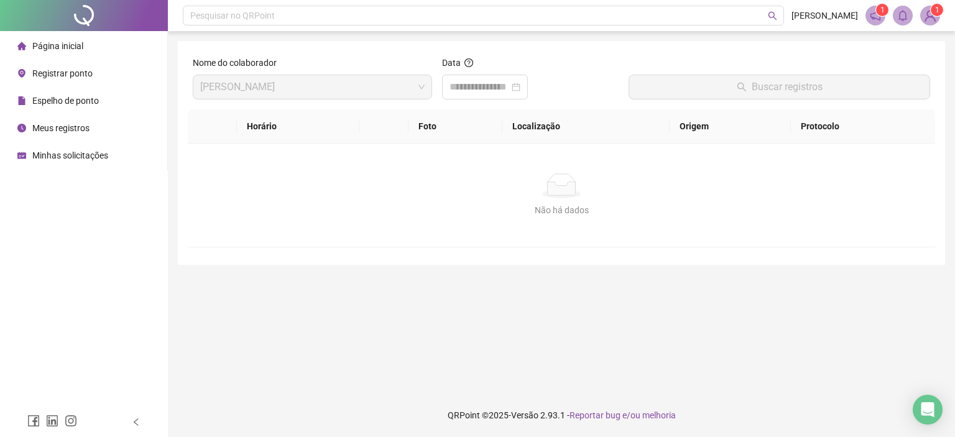
click at [36, 124] on span "Meus registros" at bounding box center [60, 128] width 57 height 10
click at [509, 84] on input at bounding box center [479, 87] width 60 height 15
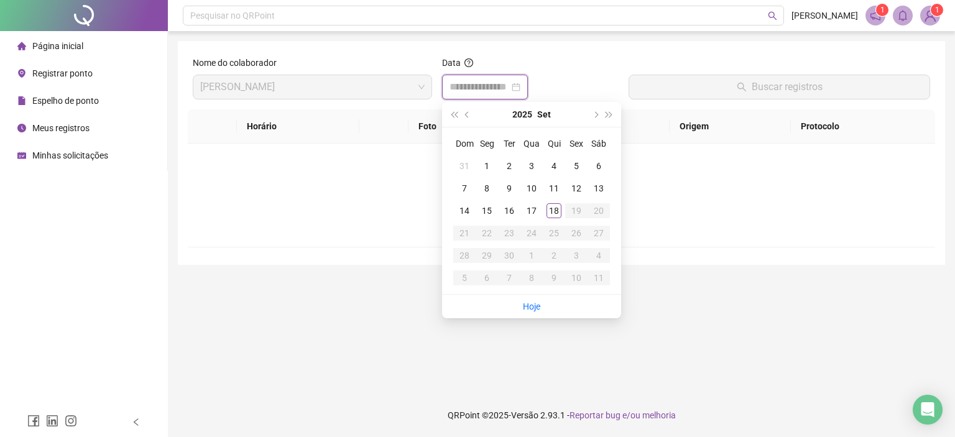
click at [520, 87] on div at bounding box center [484, 87] width 71 height 15
type input "**********"
click at [485, 167] on div "1" at bounding box center [486, 165] width 15 height 15
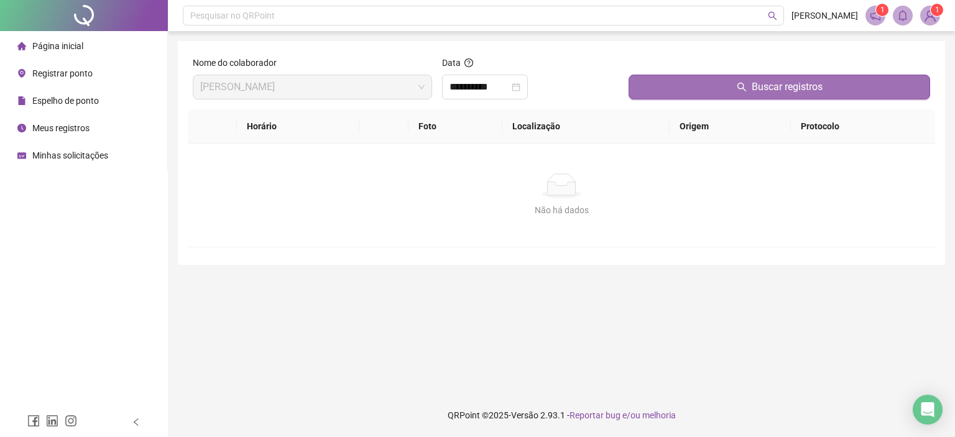
click at [711, 86] on button "Buscar registros" at bounding box center [778, 87] width 301 height 25
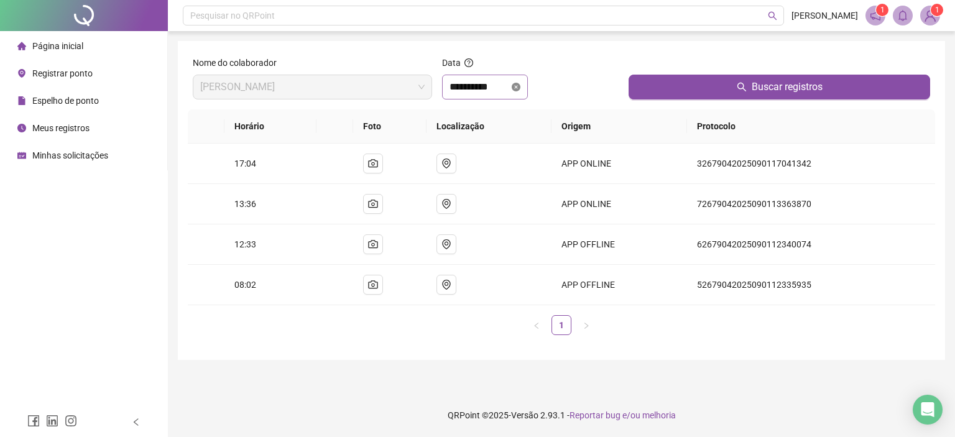
click at [520, 89] on icon "close-circle" at bounding box center [515, 87] width 9 height 9
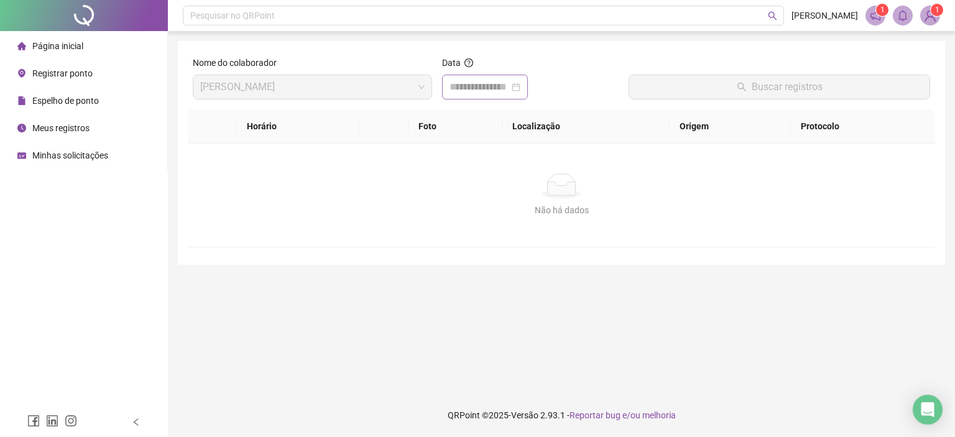
click at [520, 89] on div at bounding box center [484, 87] width 71 height 15
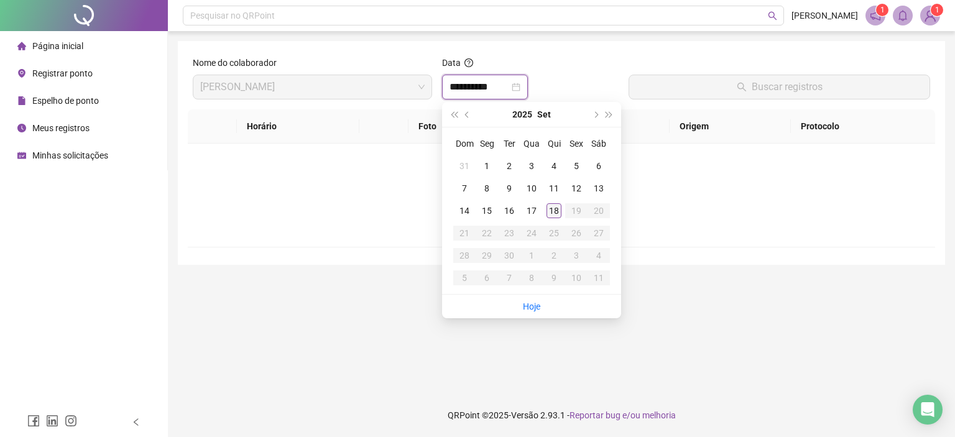
type input "**********"
click at [554, 214] on div "18" at bounding box center [553, 210] width 15 height 15
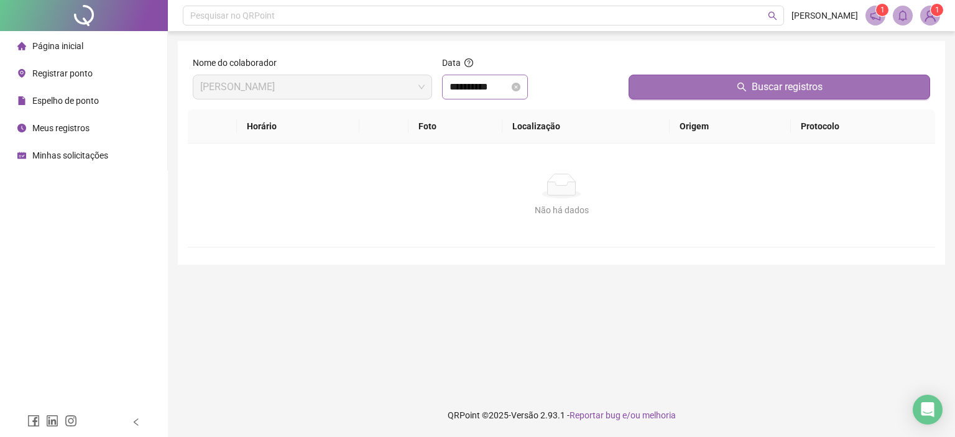
click at [728, 94] on button "Buscar registros" at bounding box center [778, 87] width 301 height 25
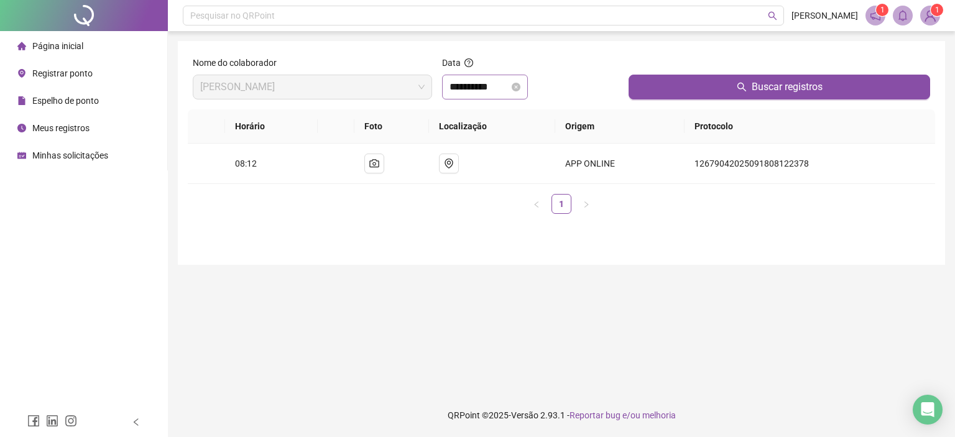
click at [70, 68] on span "Registrar ponto" at bounding box center [62, 73] width 60 height 10
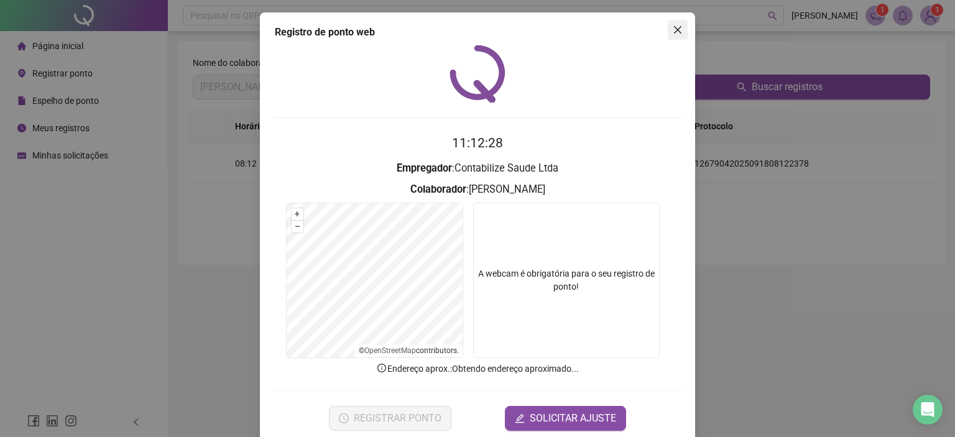
click at [672, 29] on icon "close" at bounding box center [677, 30] width 10 height 10
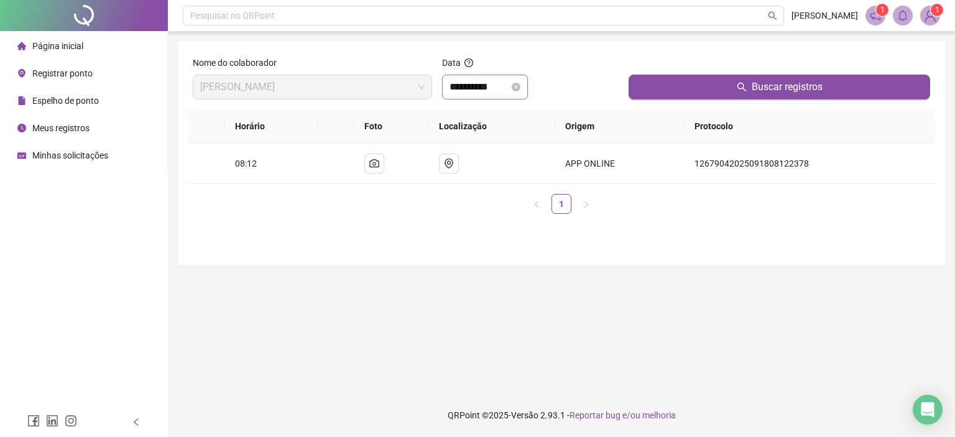
click at [30, 42] on div "Página inicial" at bounding box center [50, 46] width 66 height 25
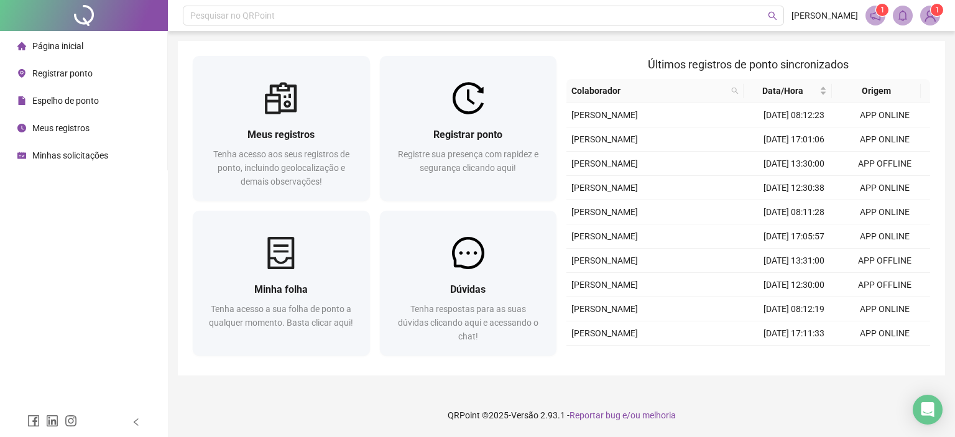
click at [874, 13] on icon "notification" at bounding box center [875, 16] width 10 height 10
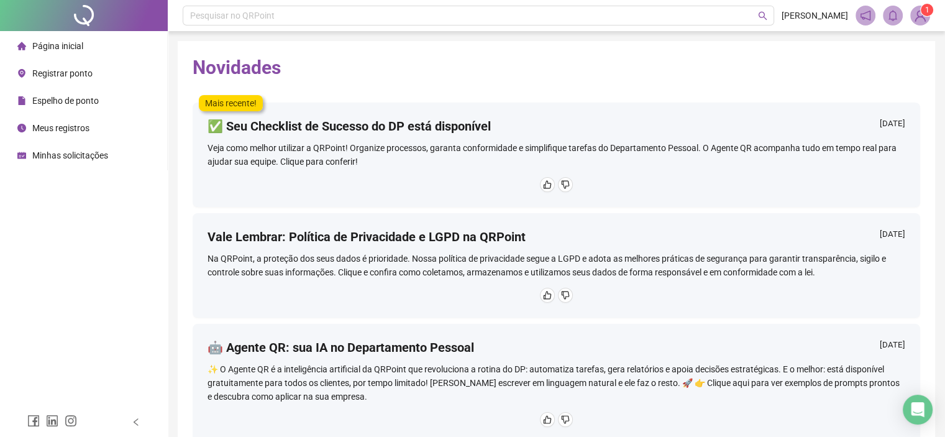
click at [305, 147] on div "Veja como melhor utilizar a QRPoint! Organize processos, garanta conformidade e…" at bounding box center [557, 154] width 698 height 27
click at [921, 9] on sup "1" at bounding box center [927, 10] width 12 height 12
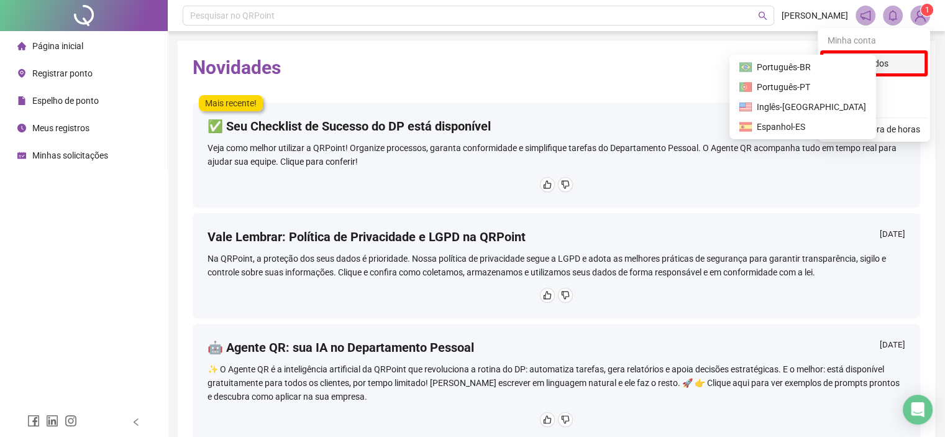
click at [864, 66] on link "Meus dados" at bounding box center [860, 63] width 58 height 10
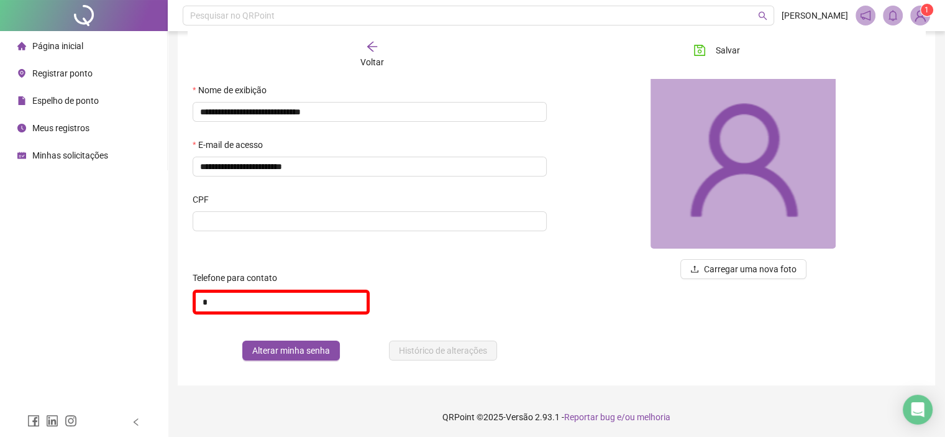
scroll to position [78, 0]
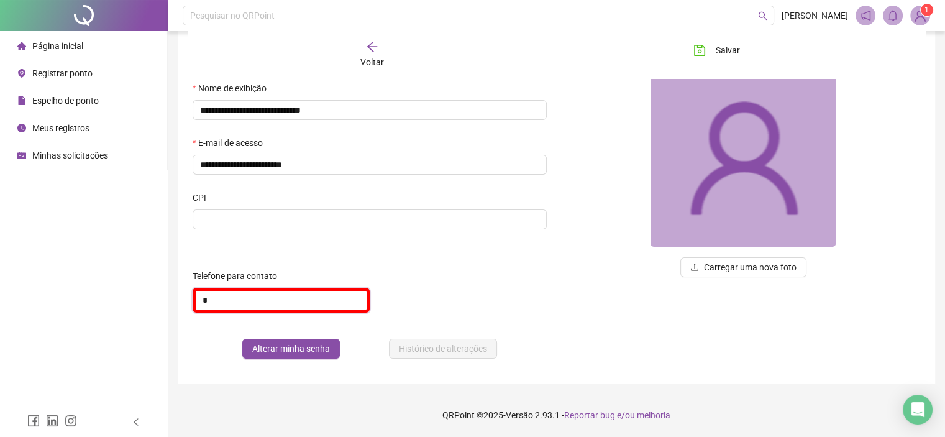
click at [231, 301] on input "*" at bounding box center [281, 300] width 177 height 25
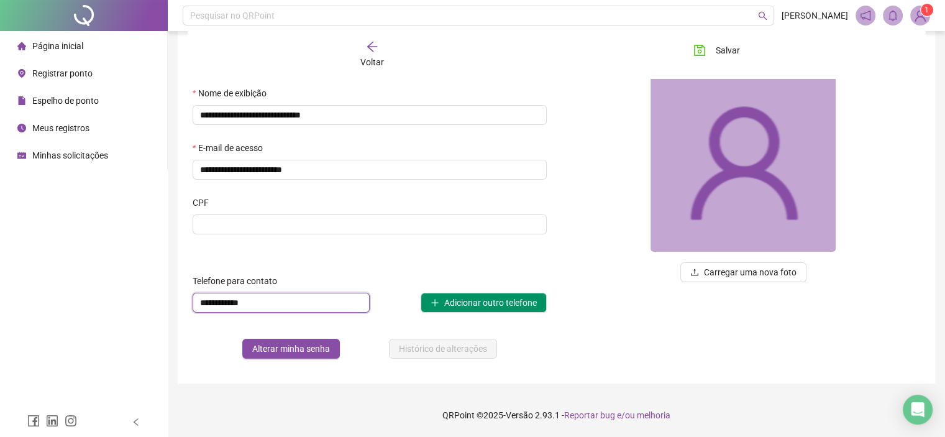
type input "**********"
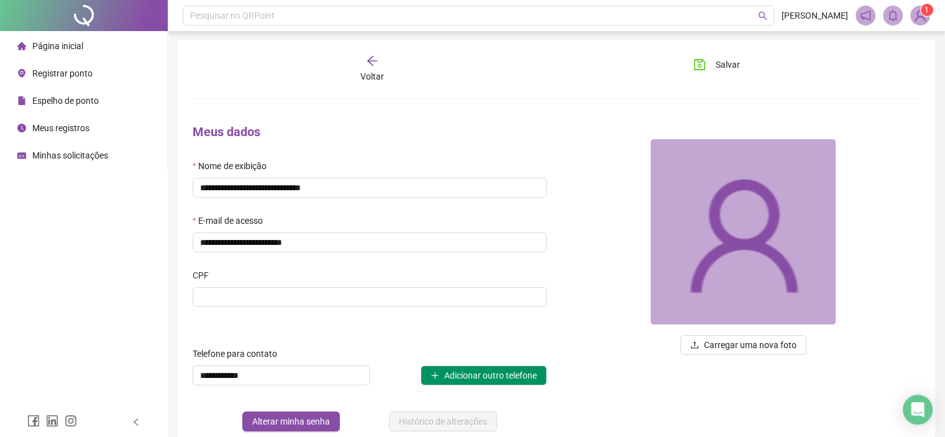
scroll to position [0, 0]
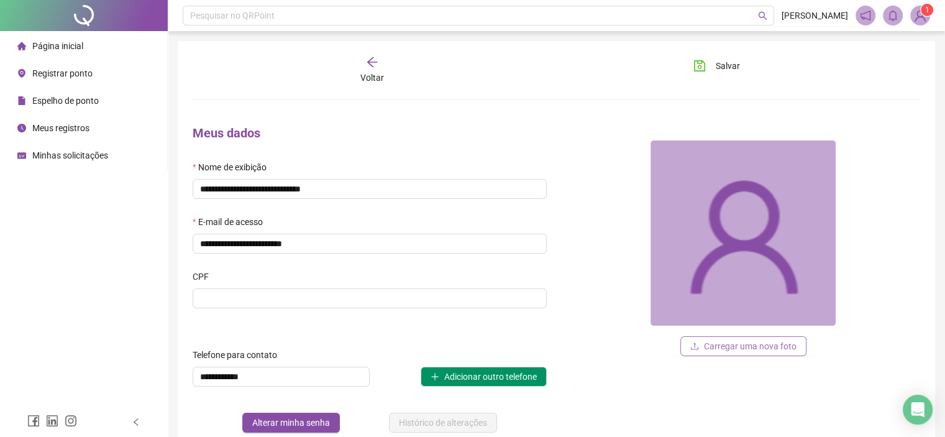
click at [751, 341] on span "Carregar uma nova foto" at bounding box center [750, 346] width 93 height 14
click at [721, 236] on img at bounding box center [743, 232] width 185 height 185
click at [733, 340] on span "Carregar uma nova foto" at bounding box center [750, 346] width 93 height 14
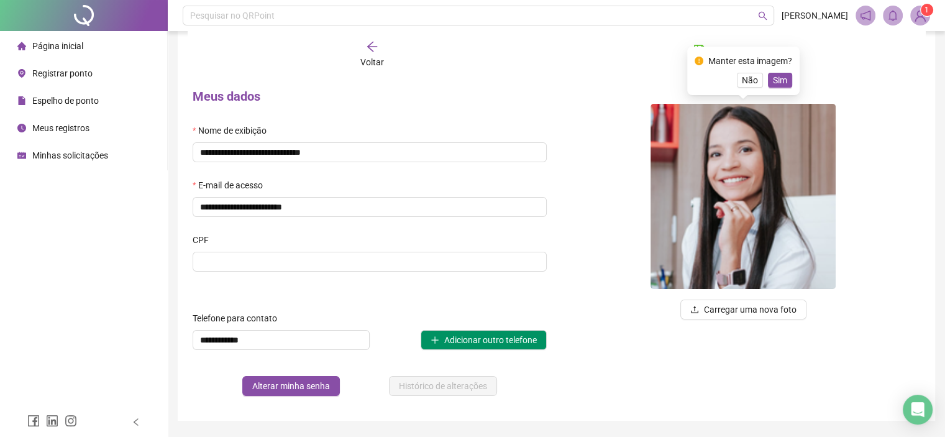
scroll to position [73, 0]
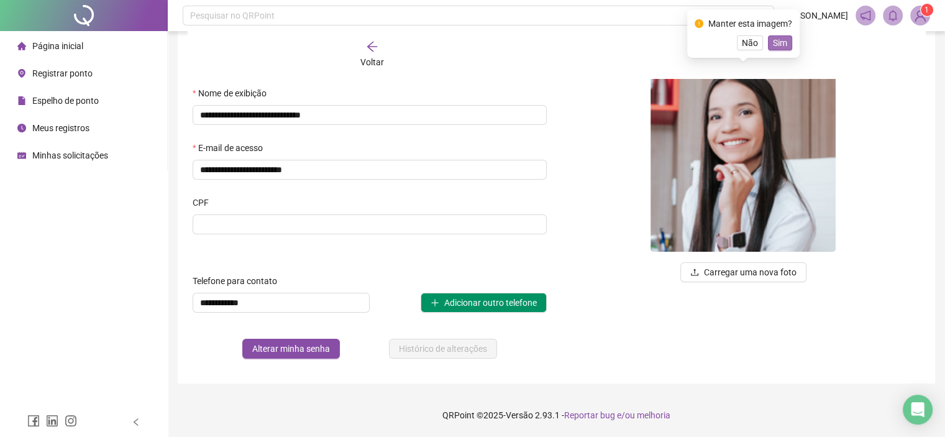
click at [781, 40] on span "Sim" at bounding box center [780, 43] width 14 height 14
click at [776, 47] on span "Sim" at bounding box center [780, 43] width 14 height 14
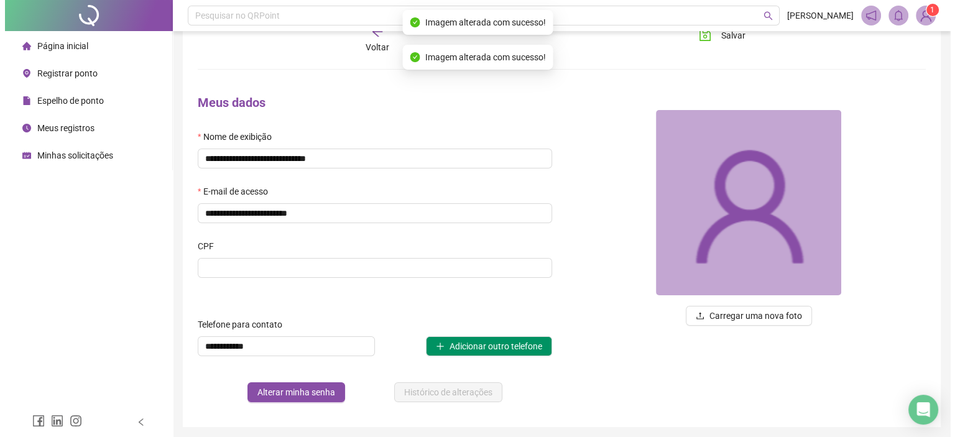
scroll to position [0, 0]
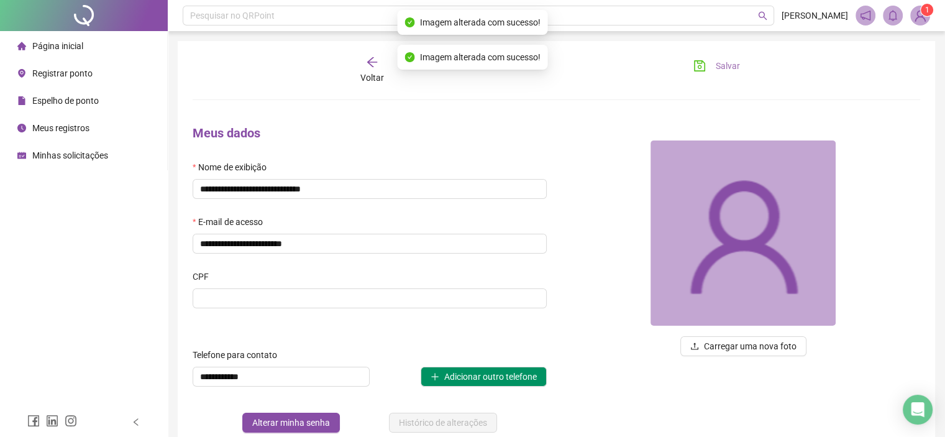
click at [713, 61] on button "Salvar" at bounding box center [716, 66] width 65 height 20
click at [55, 45] on span "Página inicial" at bounding box center [57, 46] width 51 height 10
